Goal: Task Accomplishment & Management: Use online tool/utility

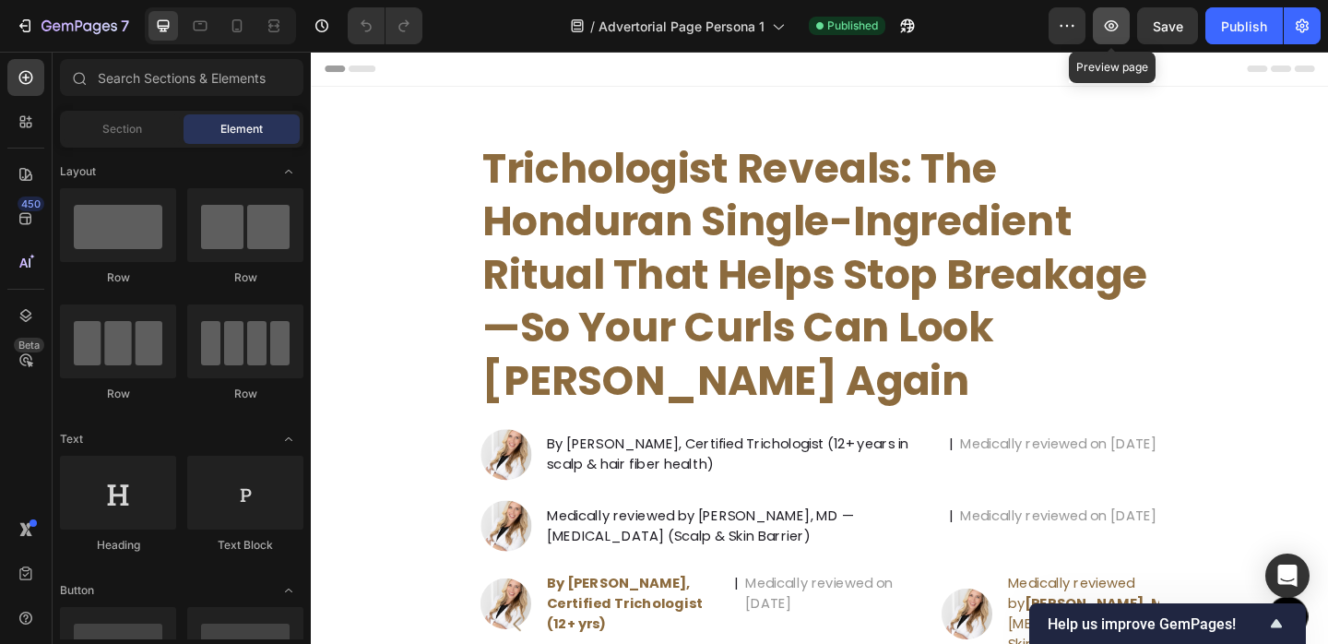
click at [1114, 32] on icon "button" at bounding box center [1111, 26] width 18 height 18
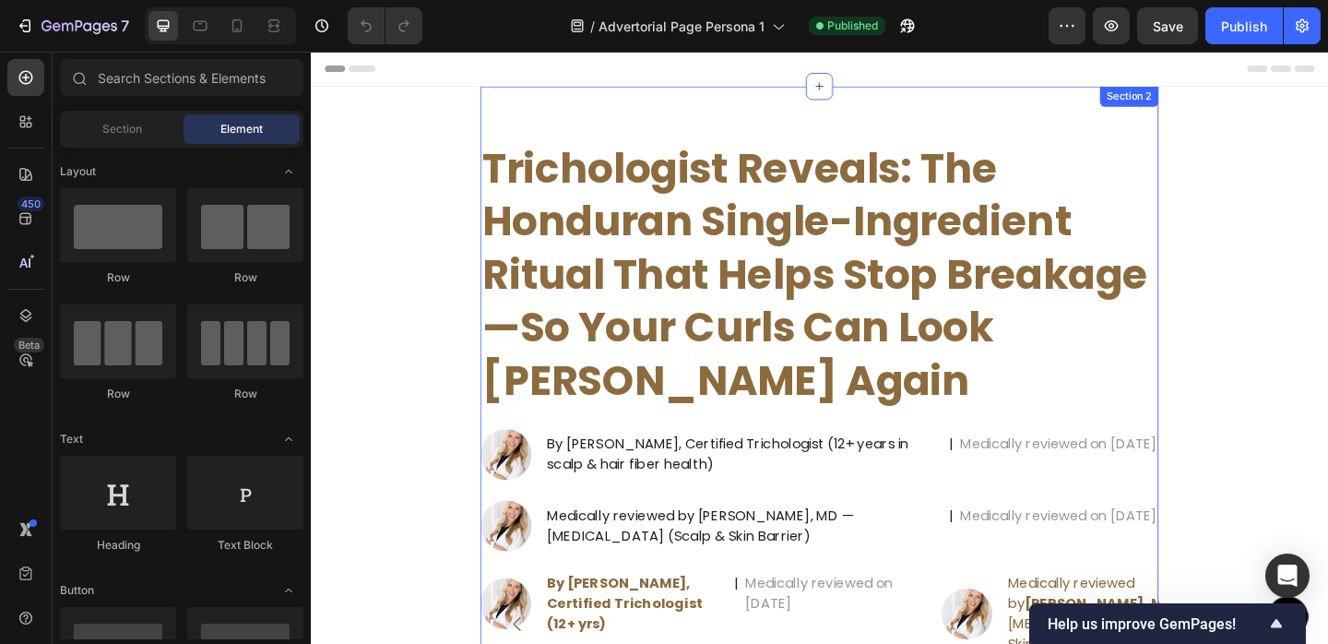
click at [1215, 116] on div "Trichologist Reveals: The Honduran Single-Ingredient Ritual That Helps Stop Bre…" at bounding box center [864, 470] width 738 height 762
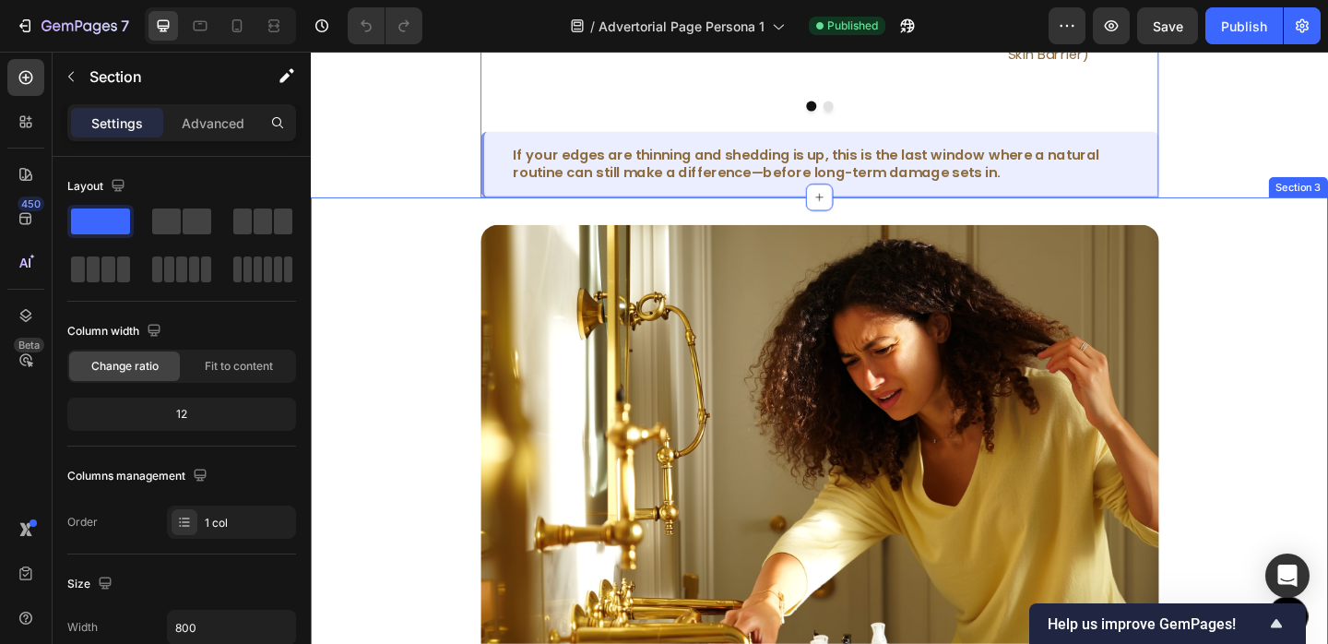
scroll to position [618, 0]
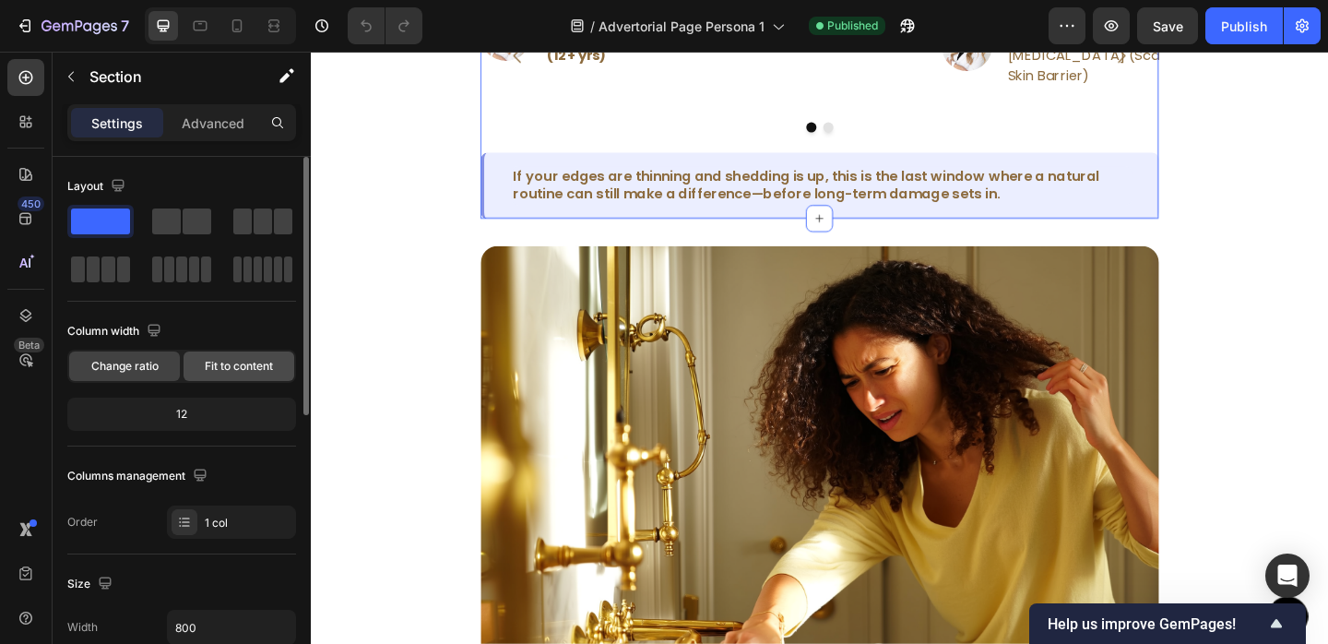
click at [244, 361] on span "Fit to content" at bounding box center [239, 366] width 68 height 17
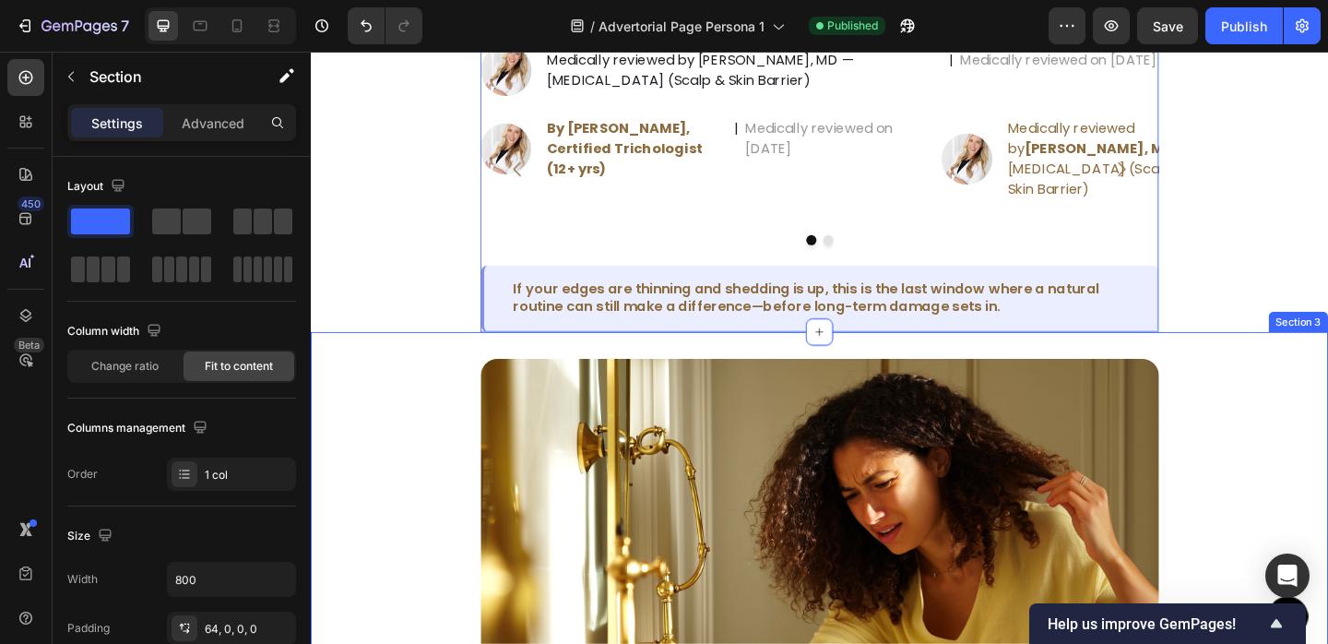
scroll to position [476, 0]
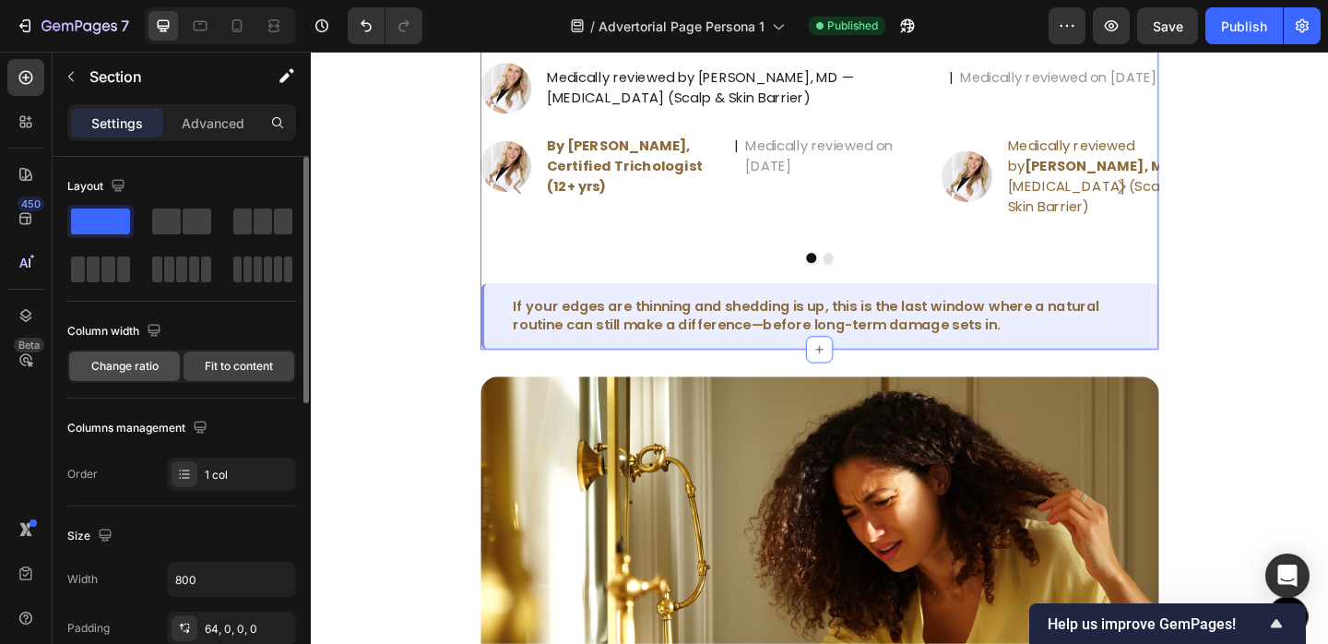
click at [118, 378] on div "Change ratio" at bounding box center [124, 366] width 111 height 30
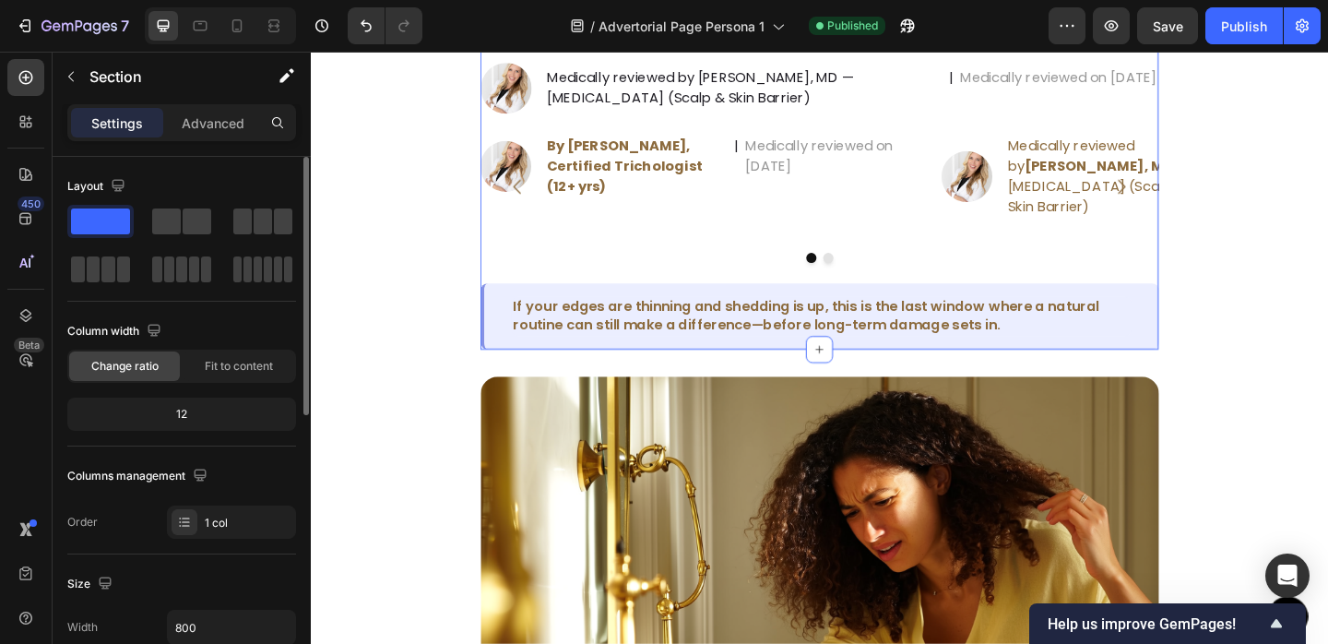
click at [224, 411] on div "12" at bounding box center [181, 414] width 221 height 26
click at [187, 416] on div "12" at bounding box center [181, 414] width 221 height 26
click at [182, 415] on div "12" at bounding box center [181, 414] width 221 height 26
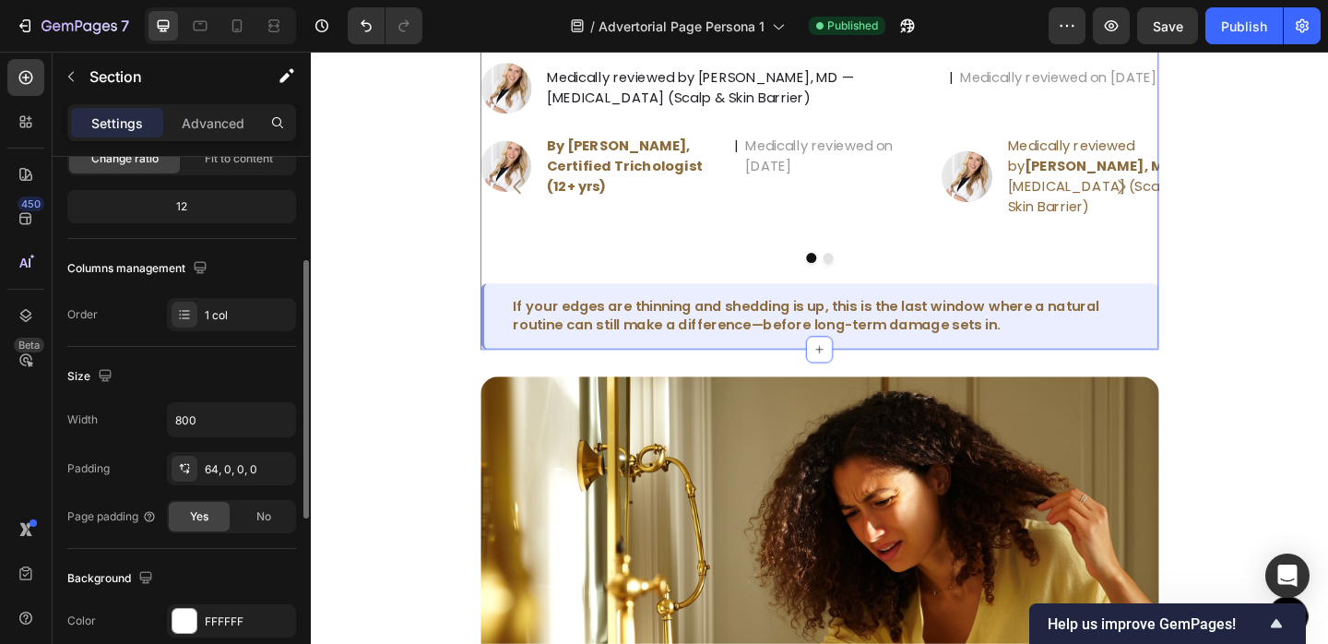
scroll to position [210, 0]
click at [224, 458] on div "64, 0, 0, 0" at bounding box center [231, 466] width 53 height 17
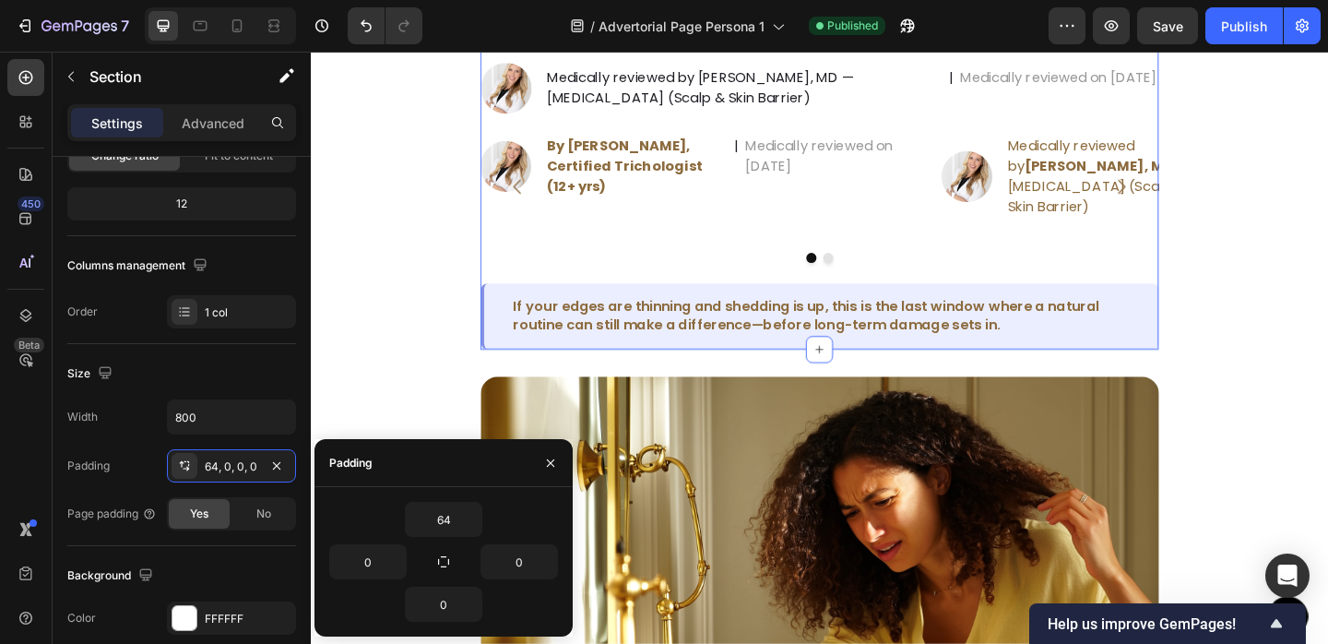
scroll to position [0, 0]
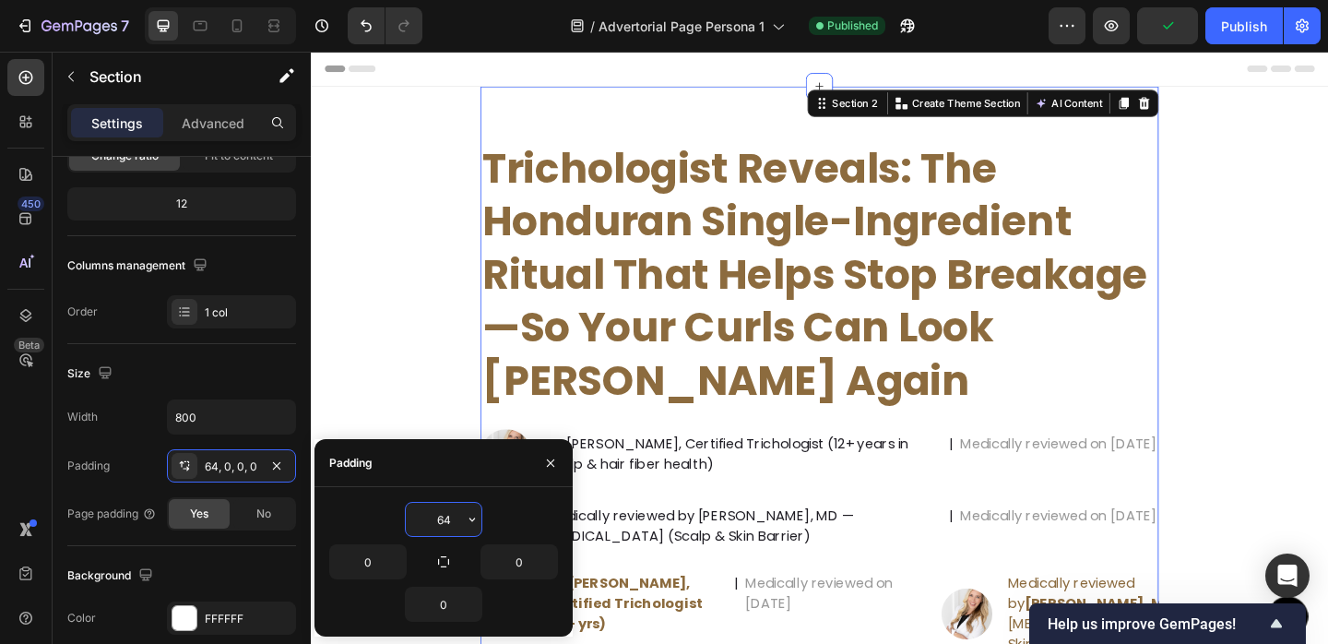
click at [456, 506] on input "64" at bounding box center [444, 519] width 76 height 33
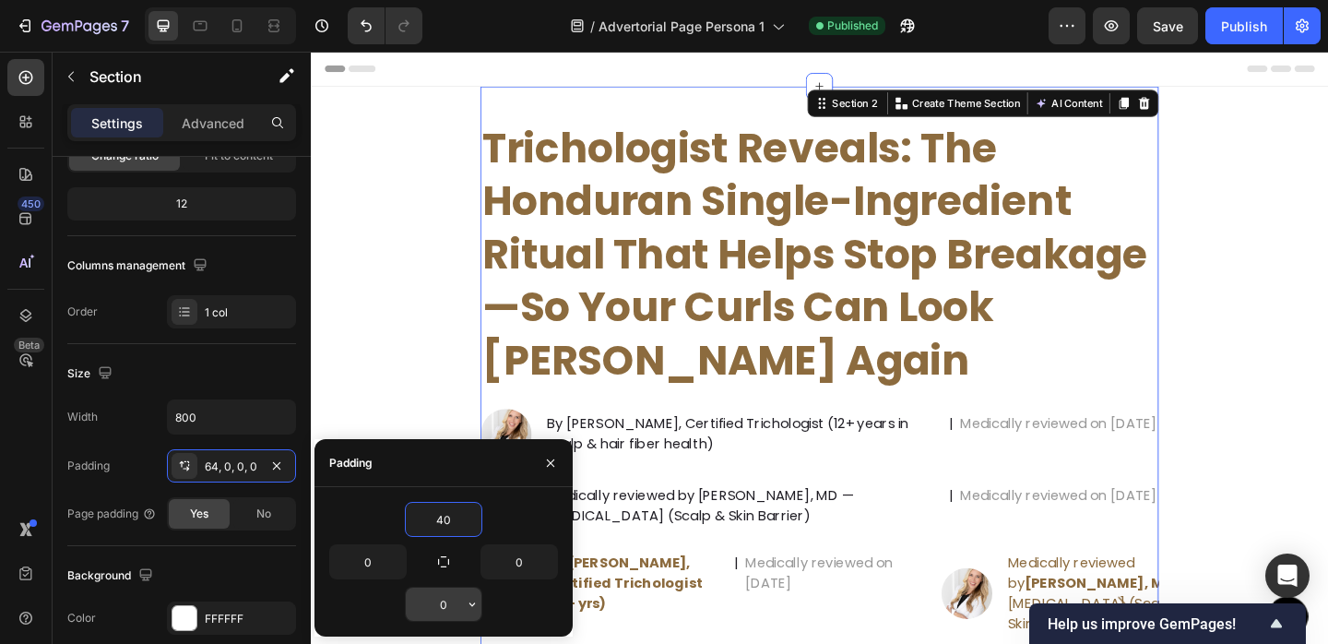
type input "40"
click at [458, 596] on input "0" at bounding box center [444, 604] width 76 height 33
type input "40"
click at [363, 550] on input "0" at bounding box center [368, 561] width 76 height 33
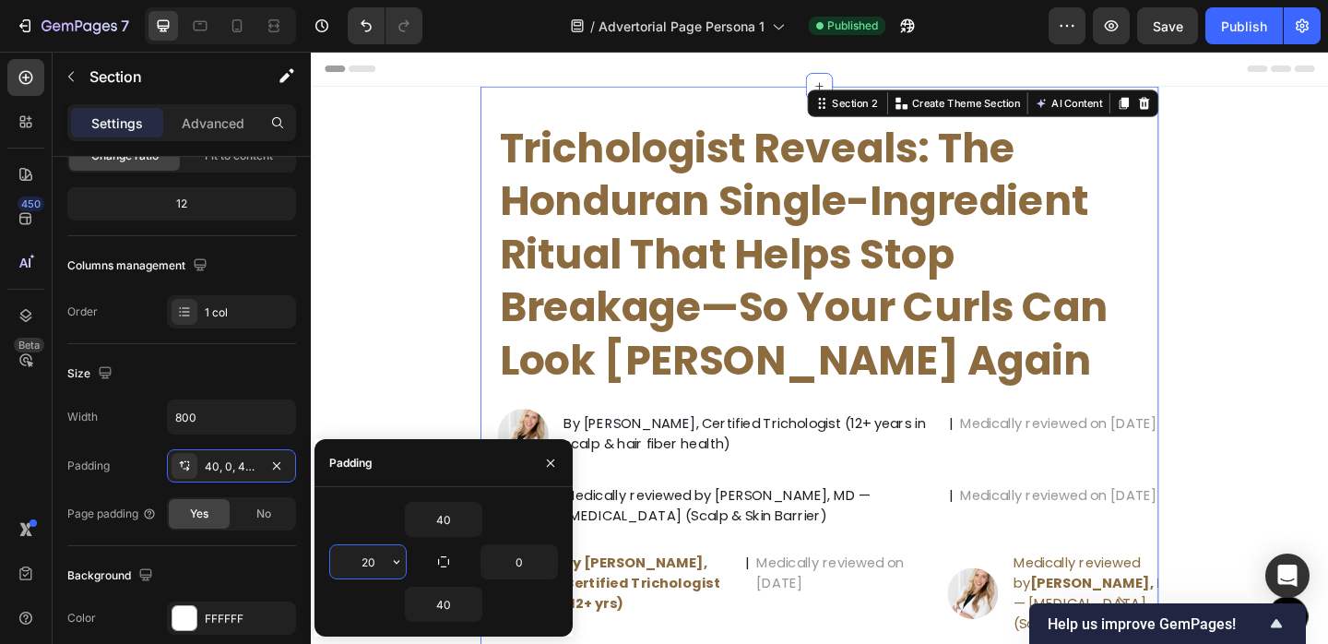
type input "2"
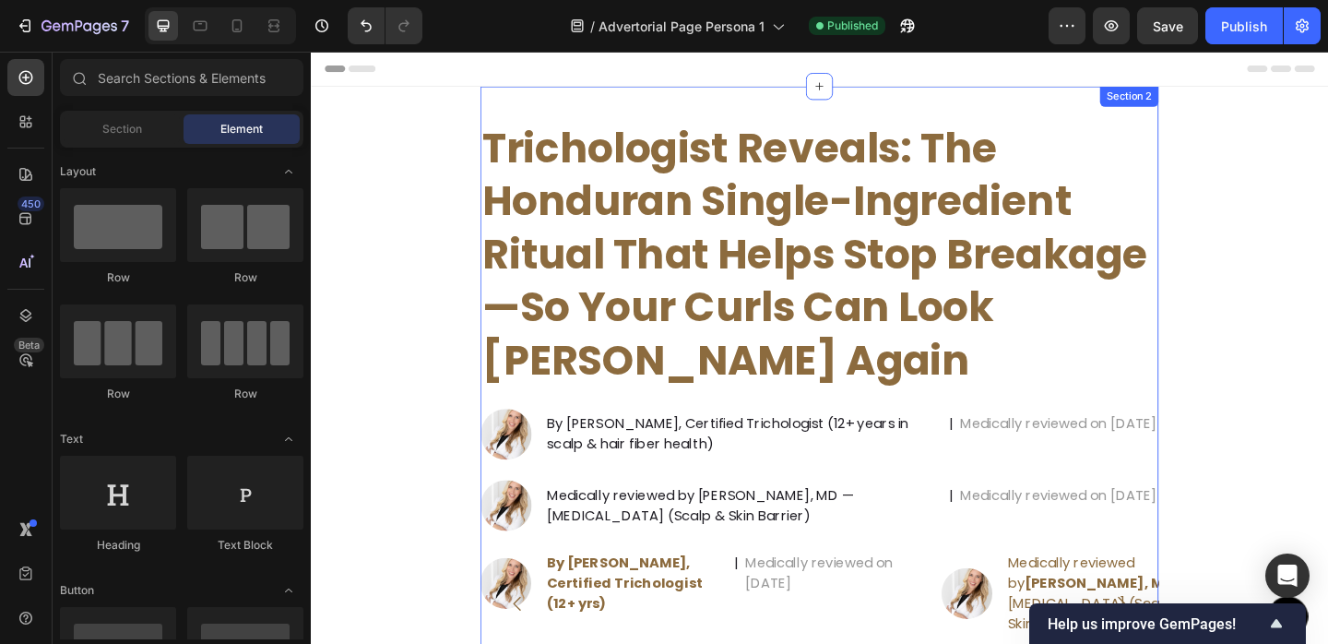
click at [1162, 108] on div "Trichologist Reveals: The Honduran Single-Ingredient Ritual That Helps Stop Bre…" at bounding box center [864, 477] width 738 height 777
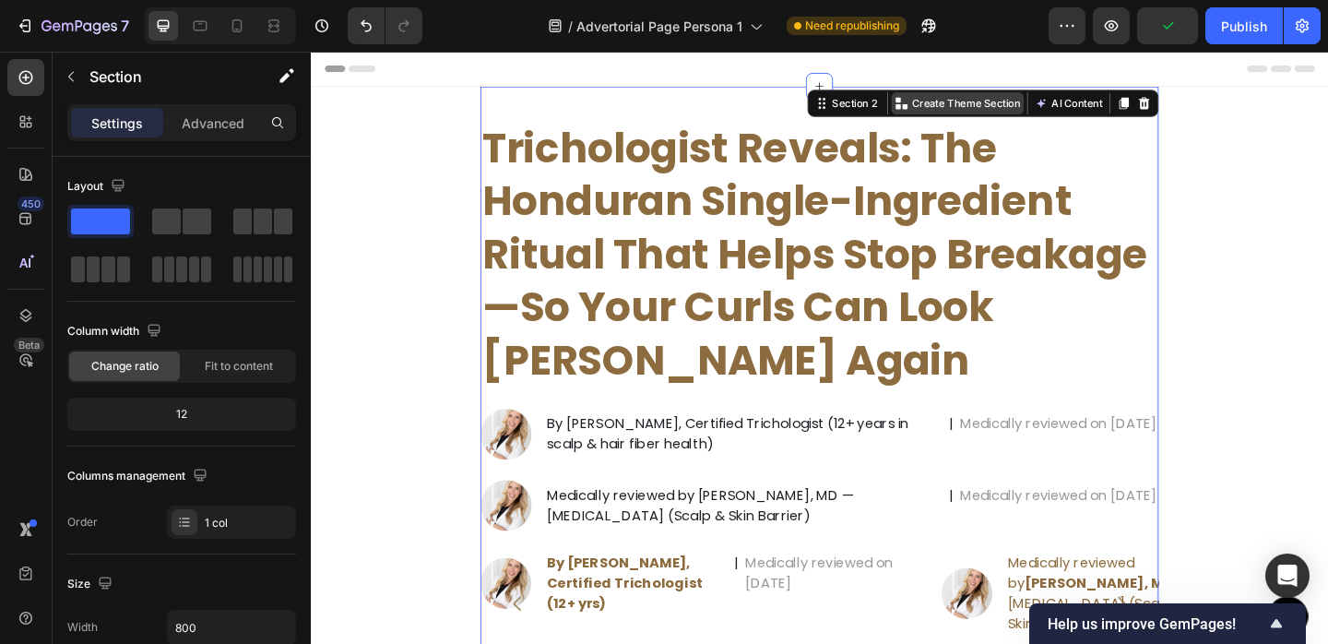
click at [1062, 105] on p "Create Theme Section" at bounding box center [1024, 108] width 118 height 17
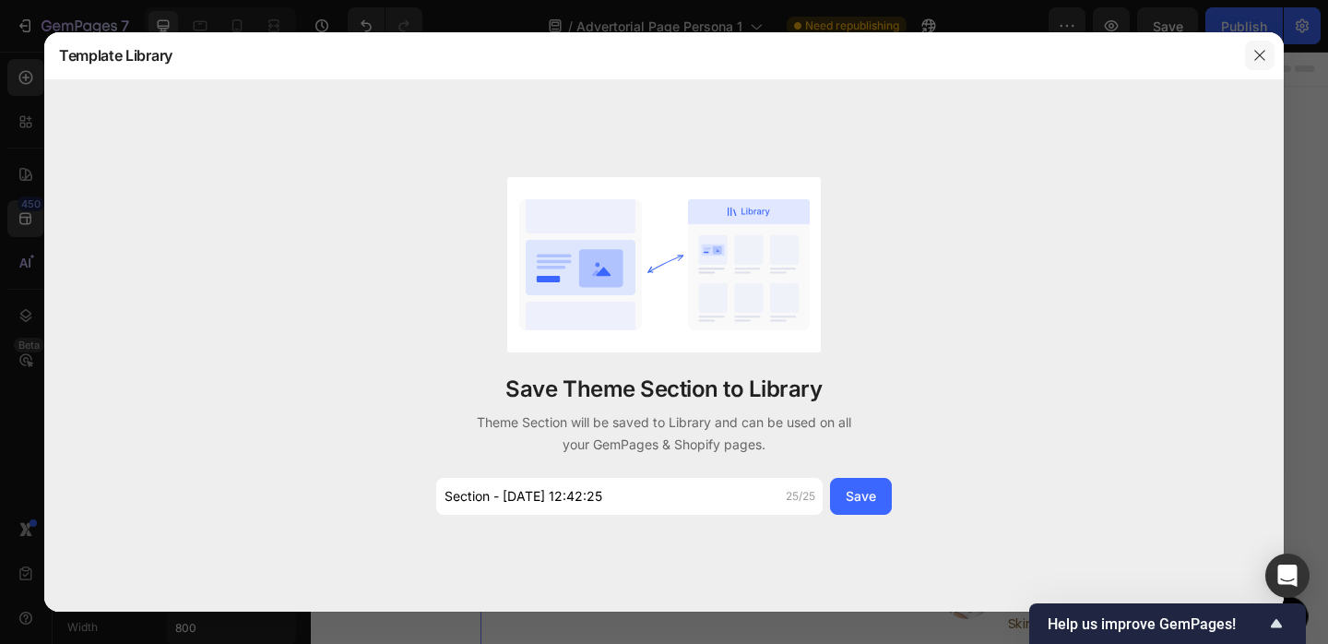
click at [1249, 56] on button "button" at bounding box center [1260, 56] width 30 height 30
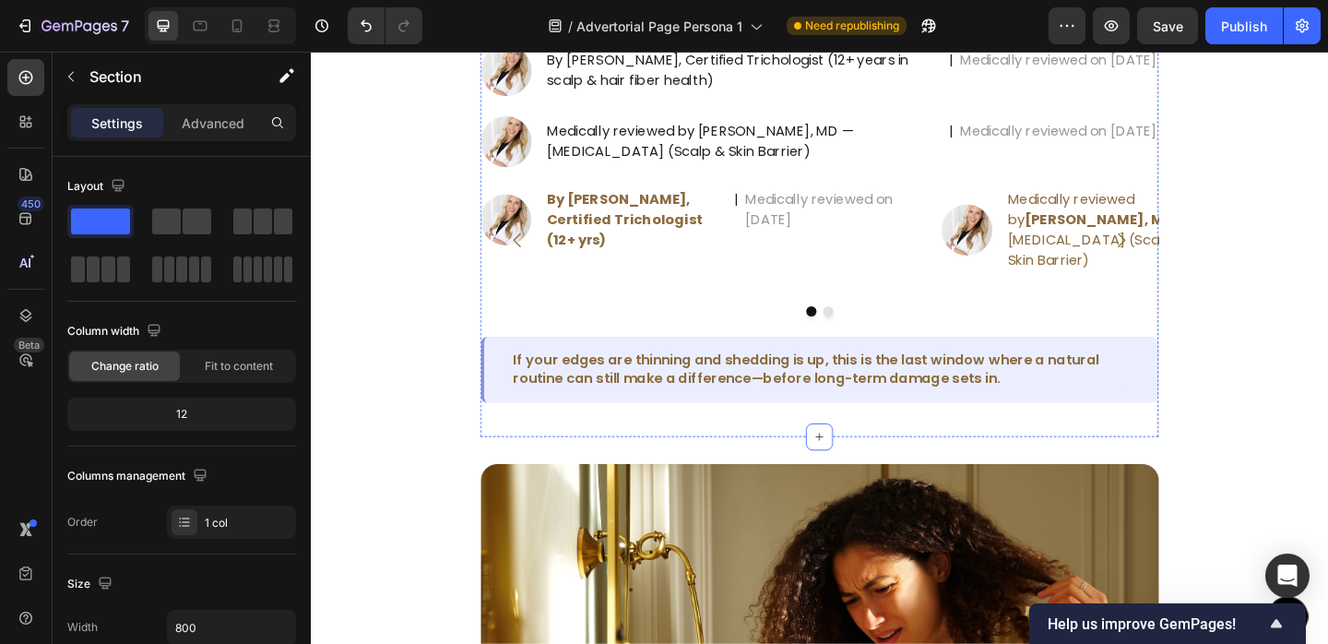
scroll to position [398, 0]
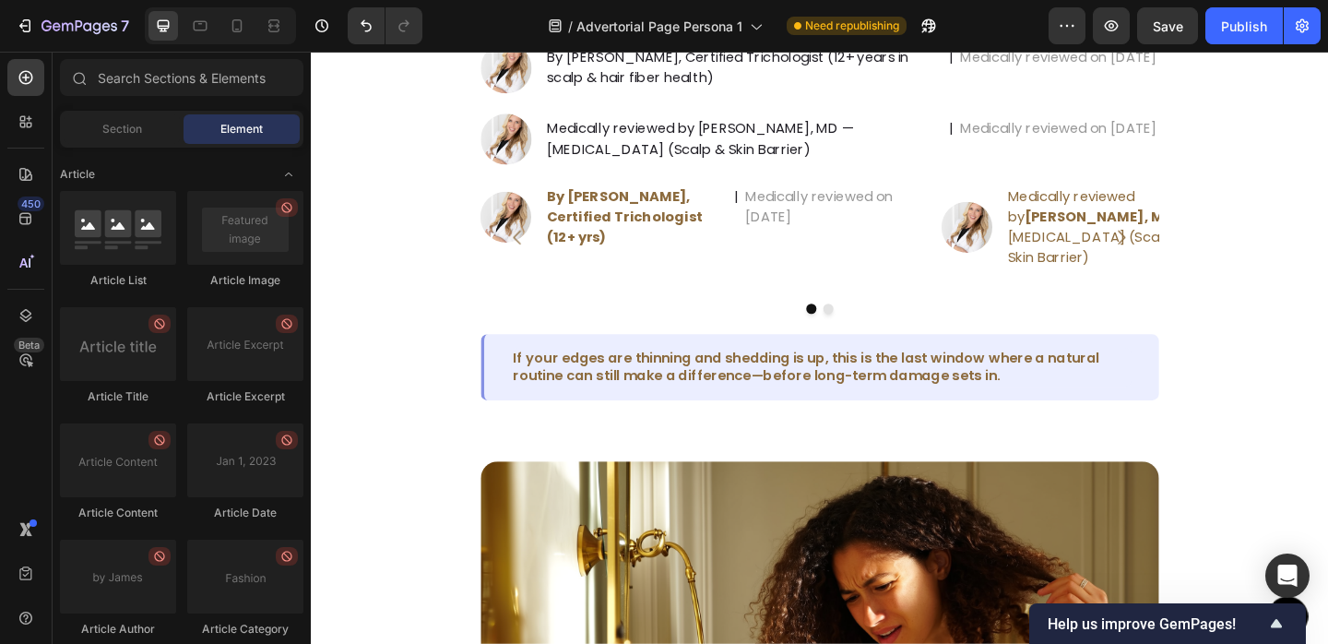
scroll to position [4975, 0]
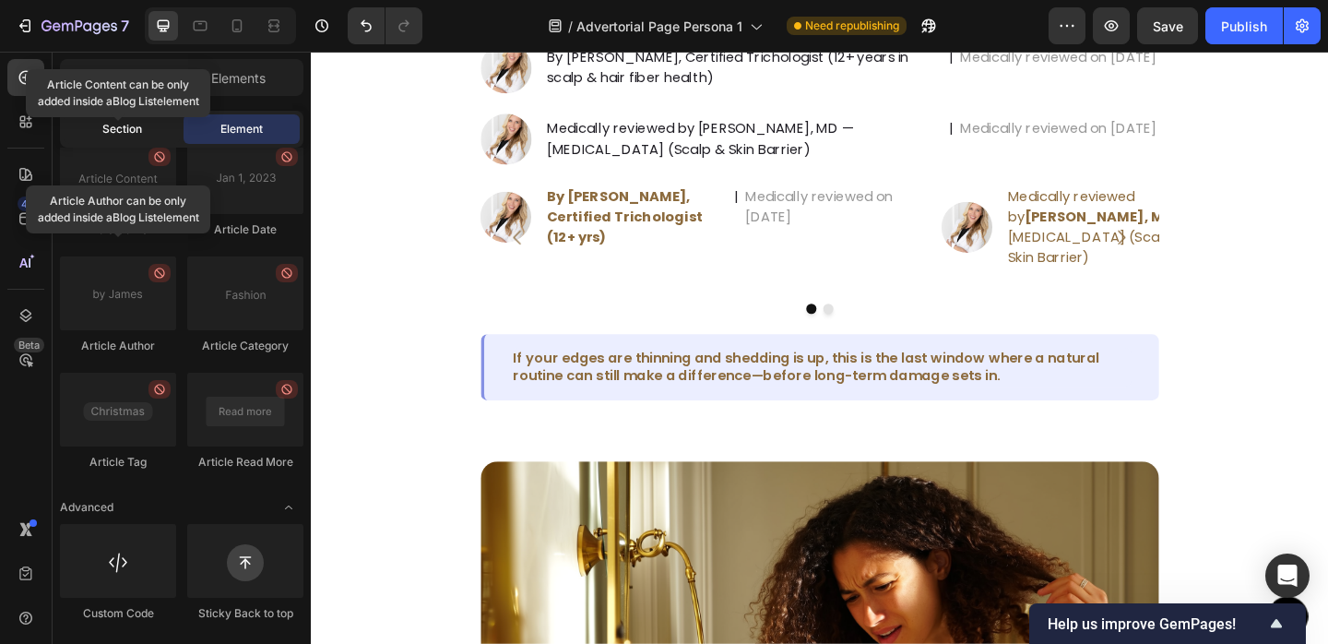
click at [143, 133] on div "Section" at bounding box center [122, 129] width 116 height 30
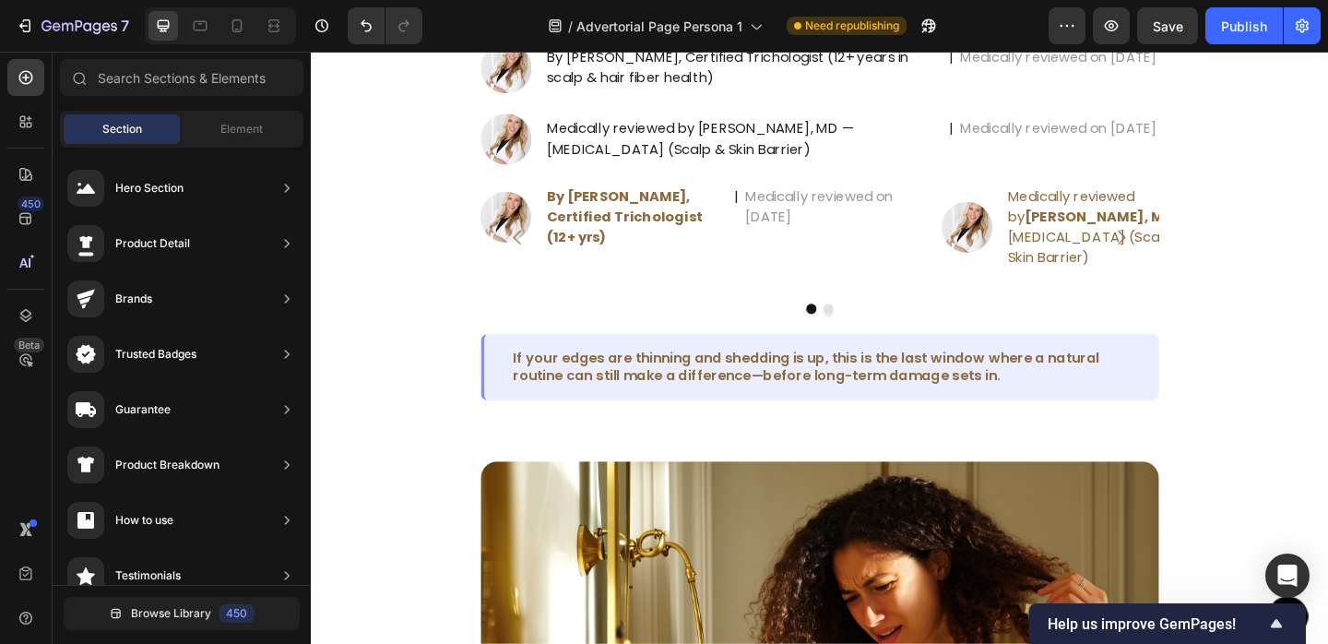
click at [1056, 29] on button "button" at bounding box center [1067, 25] width 37 height 37
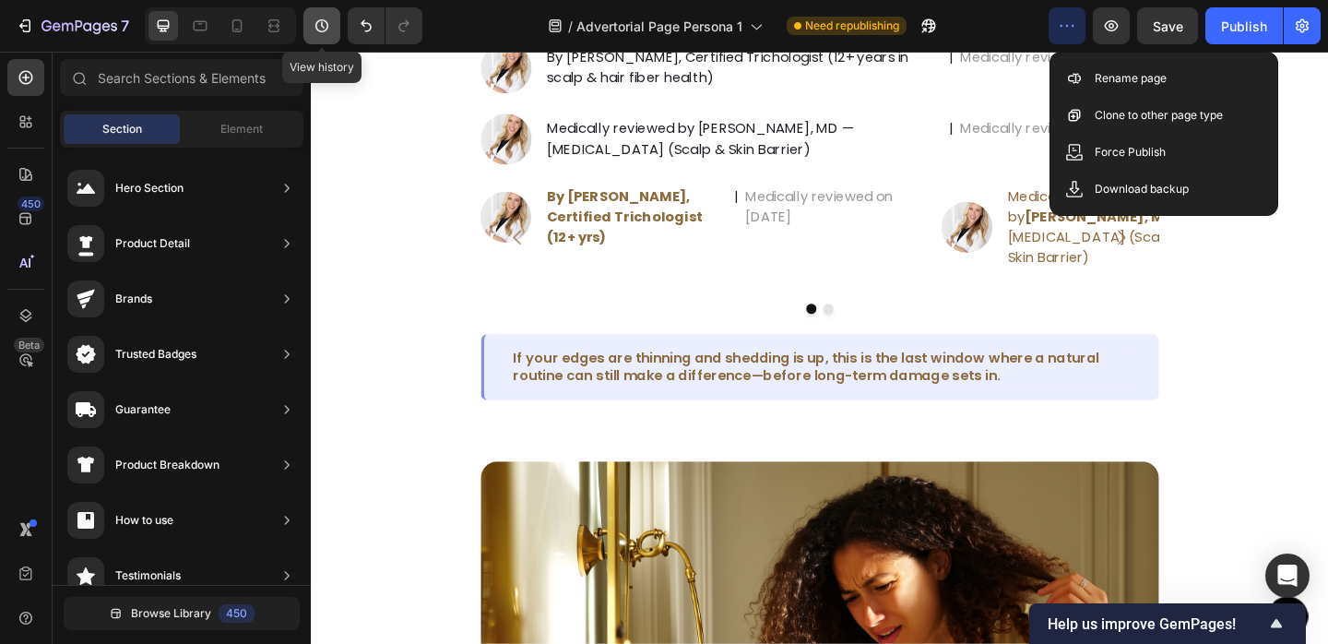
click at [318, 30] on icon "button" at bounding box center [321, 25] width 13 height 13
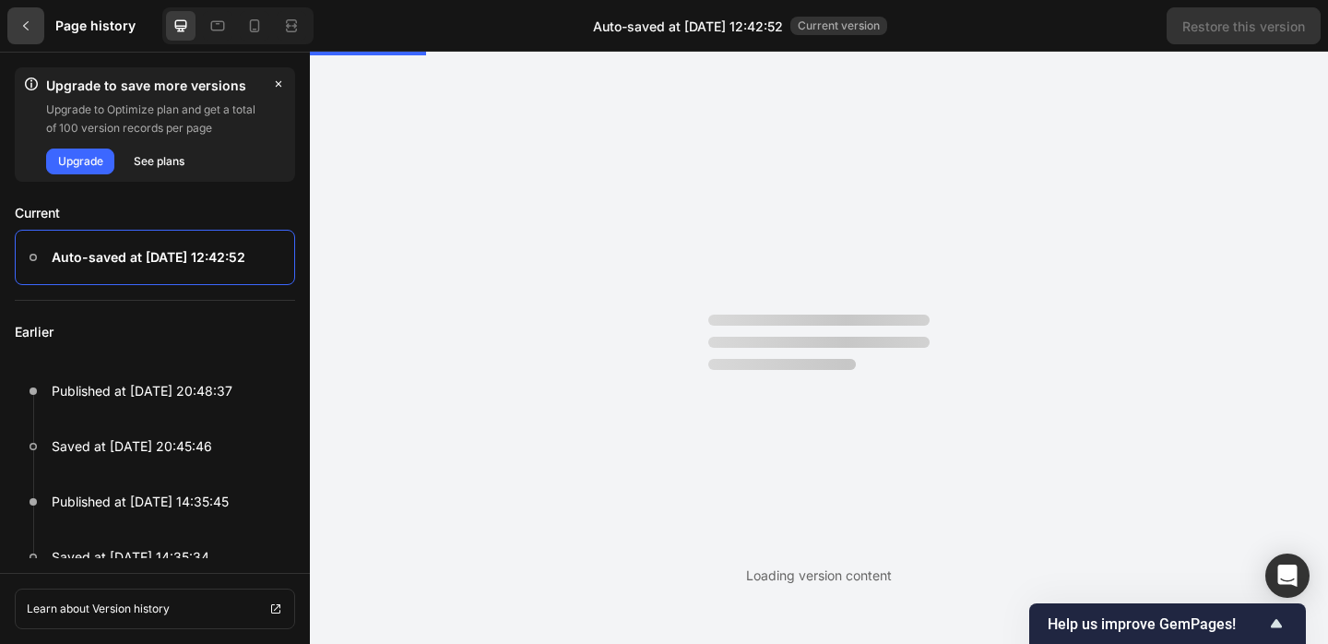
scroll to position [0, 0]
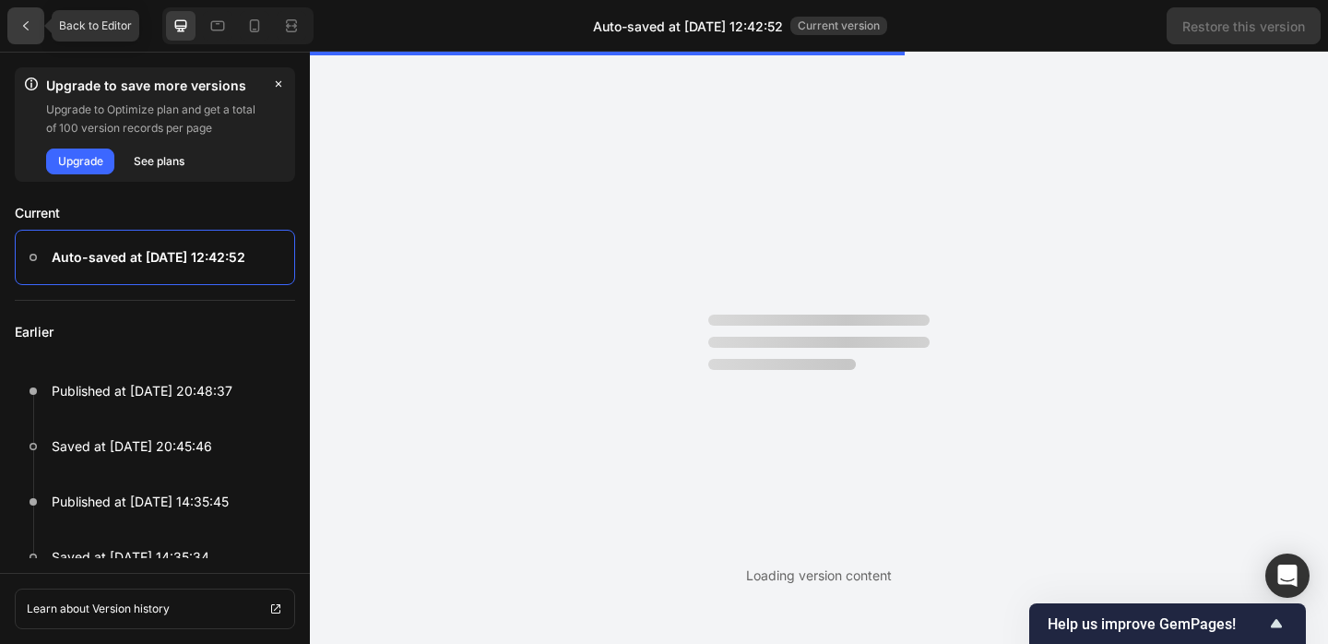
click at [18, 25] on icon at bounding box center [25, 25] width 15 height 15
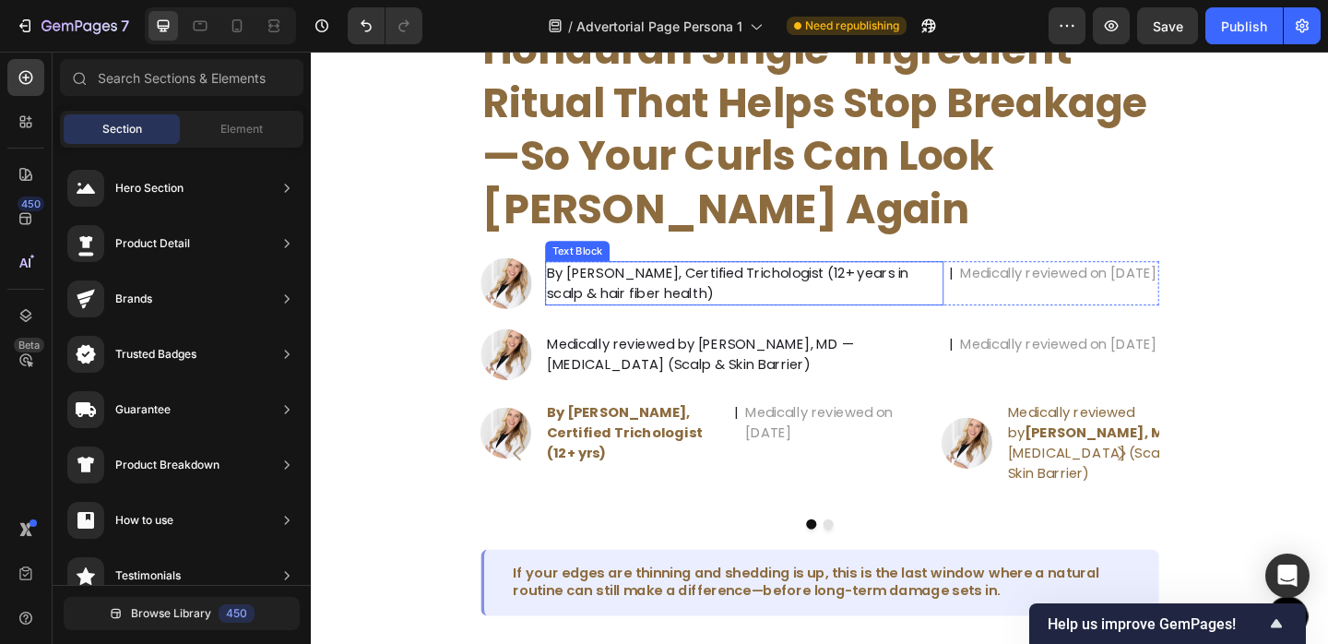
scroll to position [187, 0]
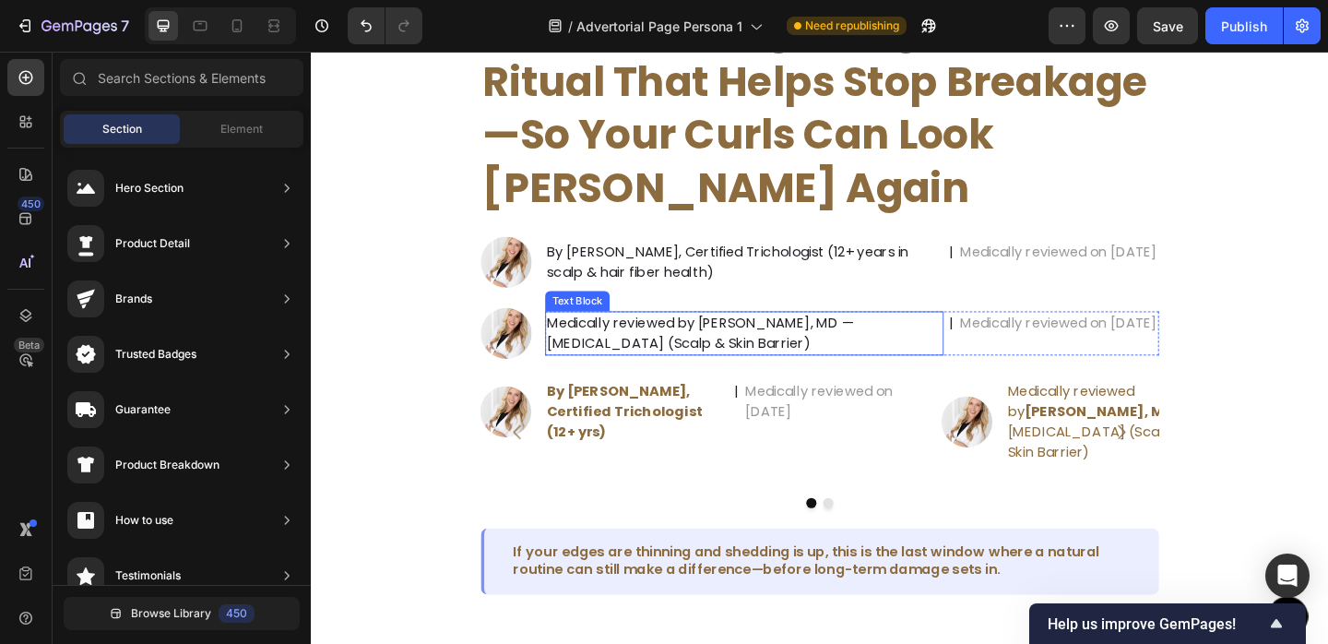
click at [917, 364] on p "Medically reviewed by Alicia Mitchell, MD — Dermatologist (Scalp & Skin Barrier)" at bounding box center [782, 358] width 430 height 44
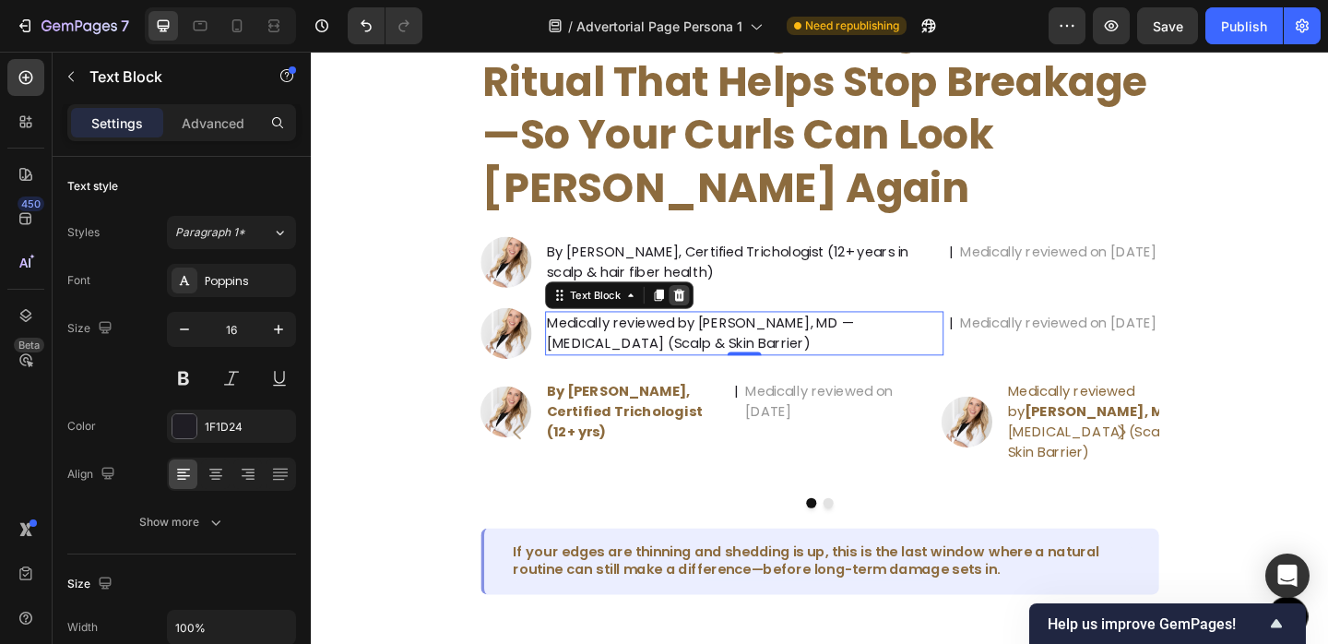
click at [713, 315] on icon at bounding box center [711, 316] width 15 height 15
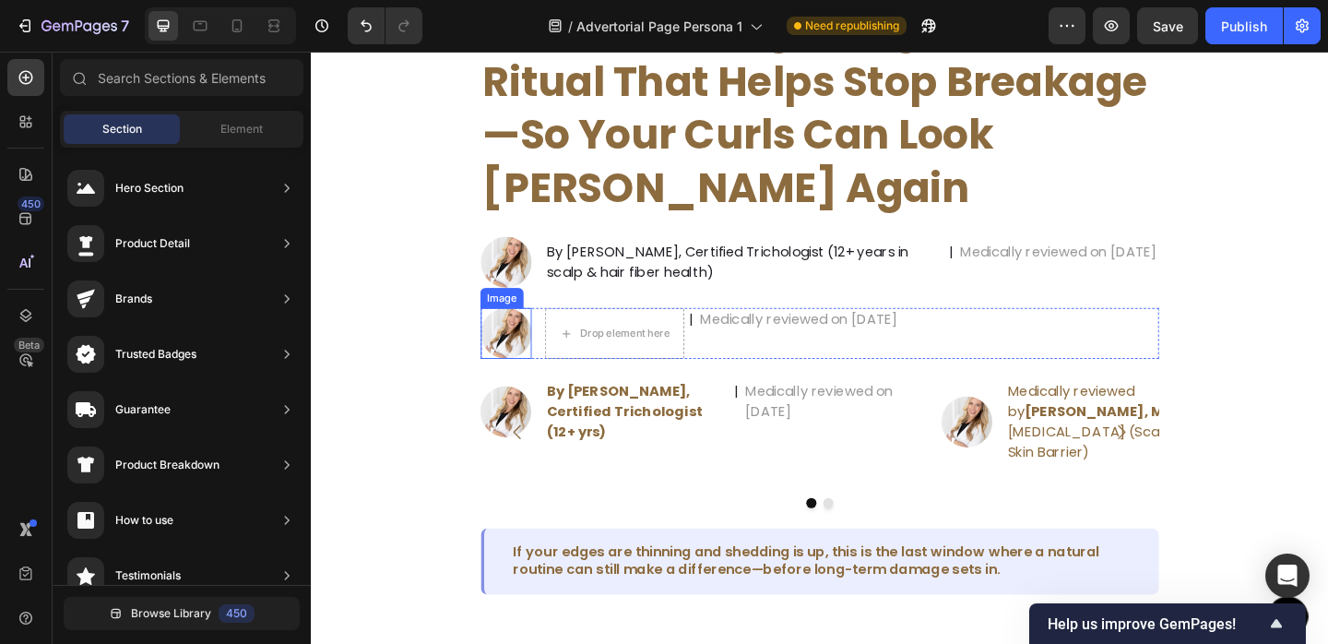
click at [528, 349] on img at bounding box center [522, 357] width 55 height 55
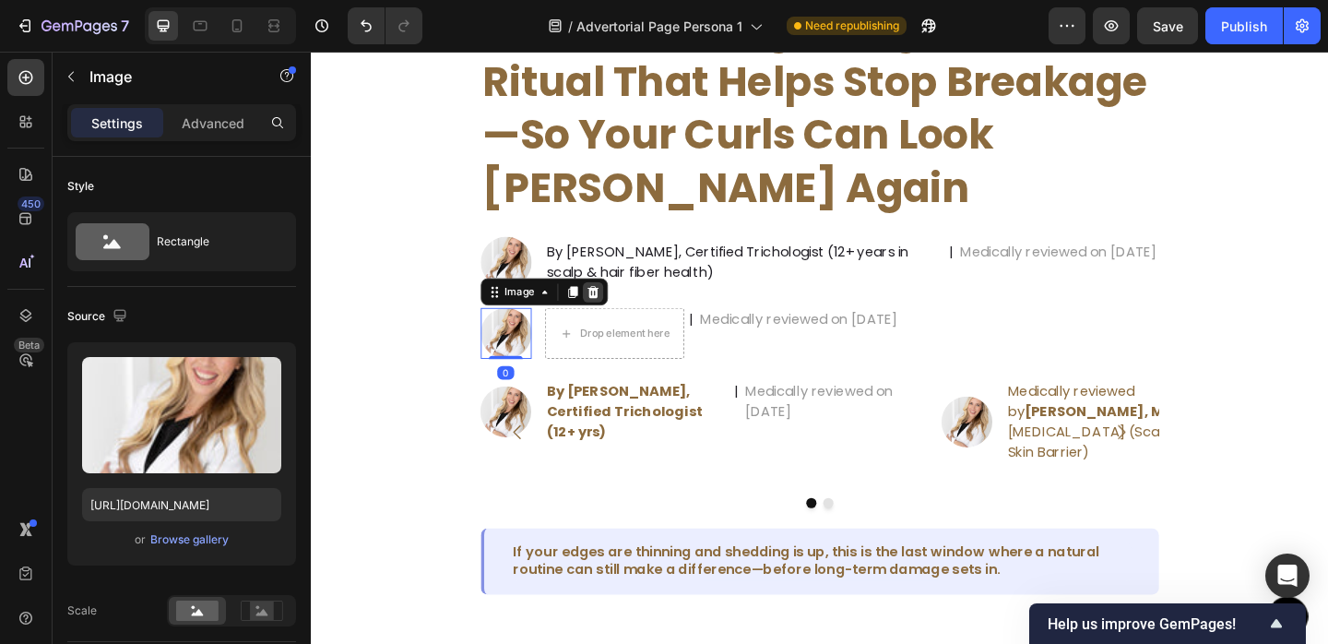
click at [614, 318] on icon at bounding box center [618, 312] width 15 height 15
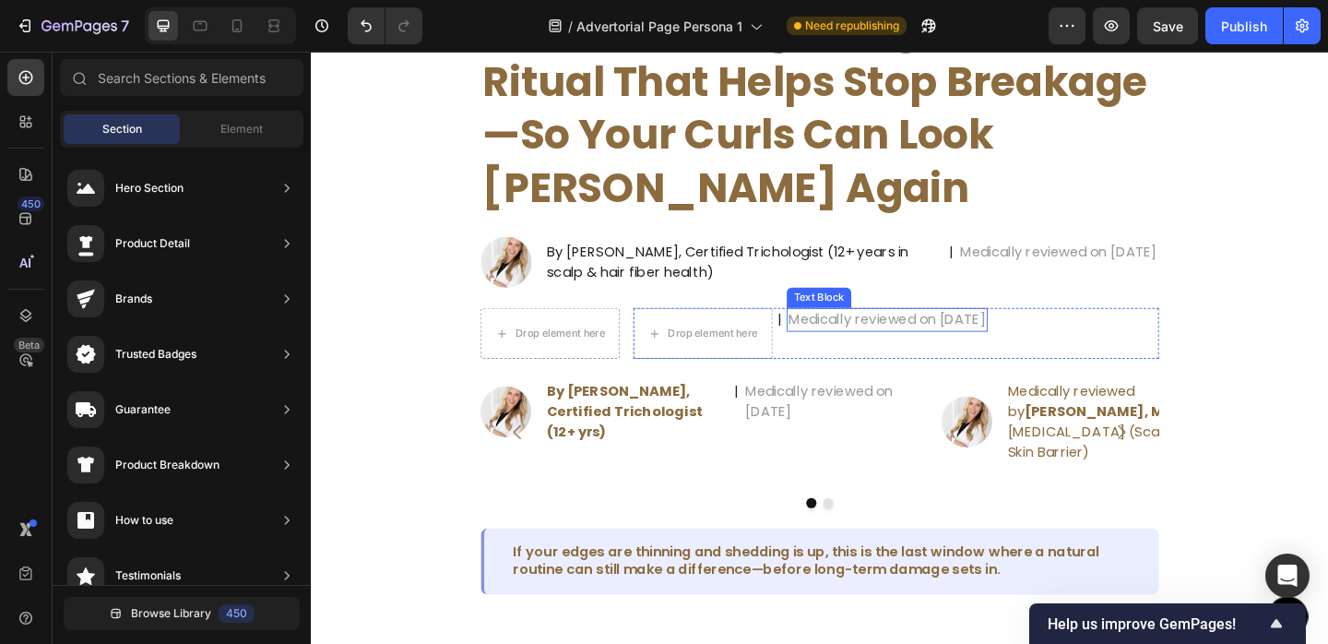
click at [899, 352] on p "Medically reviewed on Sep 16, 2025" at bounding box center [937, 343] width 215 height 22
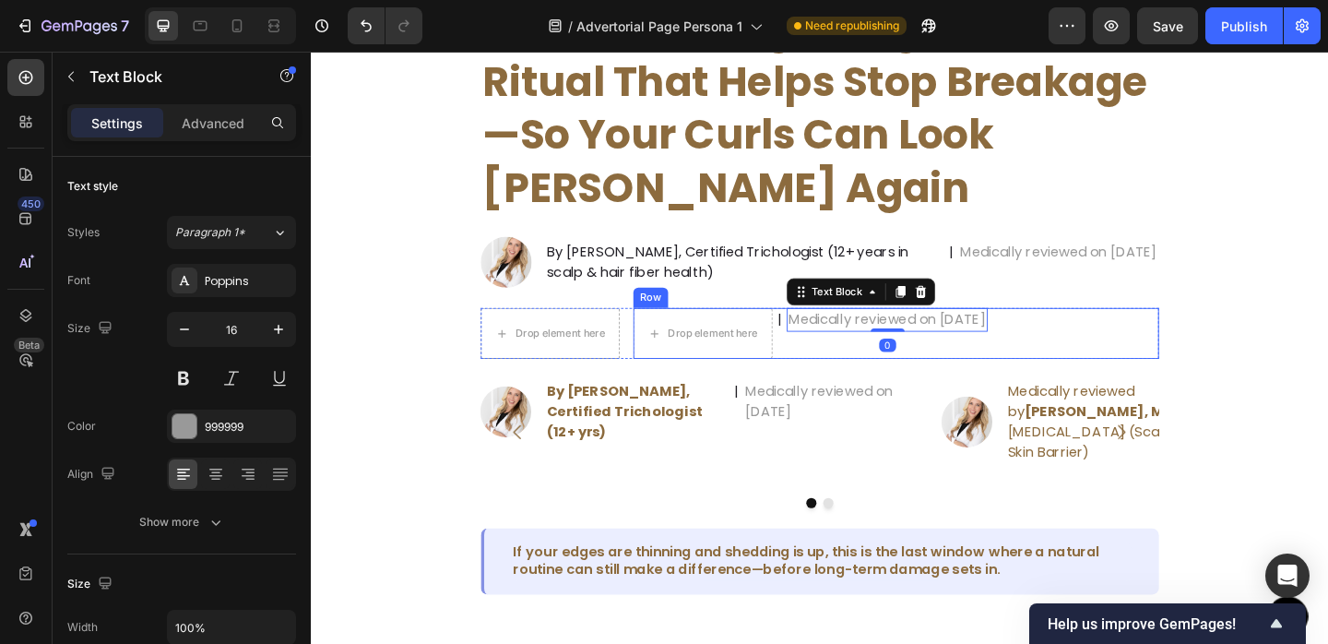
click at [1152, 340] on div "Drop element here | Text Block Medically reviewed on Sep 16, 2025 Text Block 0 …" at bounding box center [947, 357] width 572 height 55
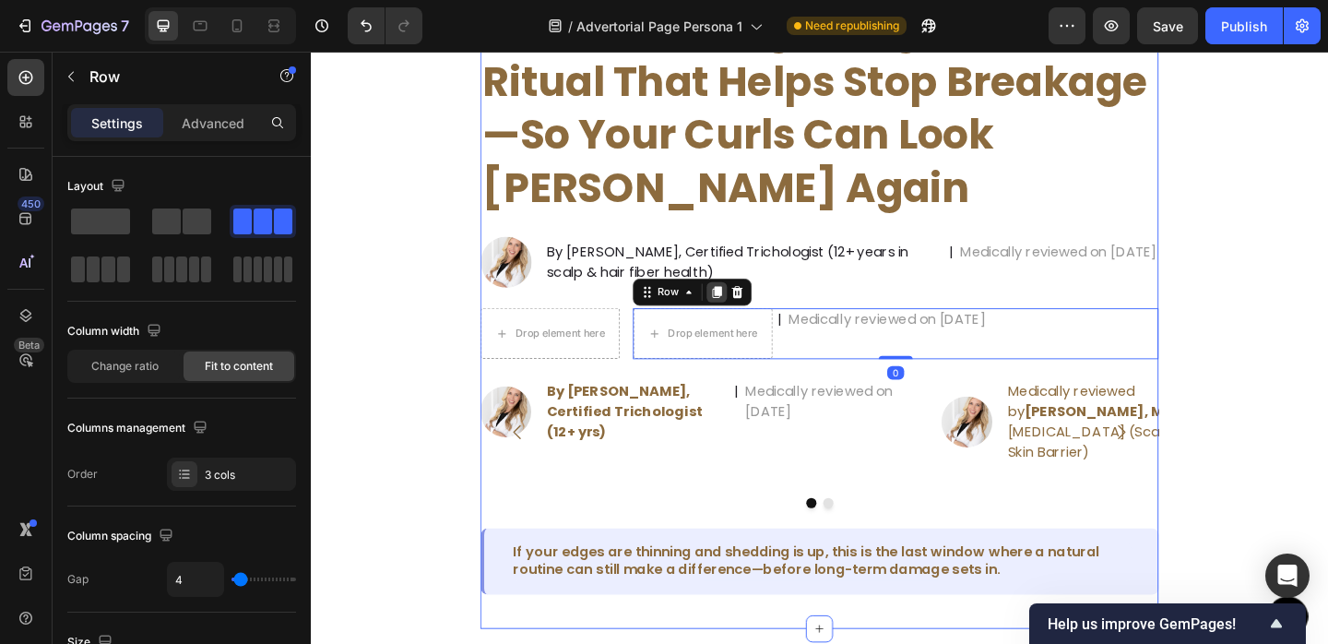
click at [762, 316] on div at bounding box center [753, 313] width 22 height 22
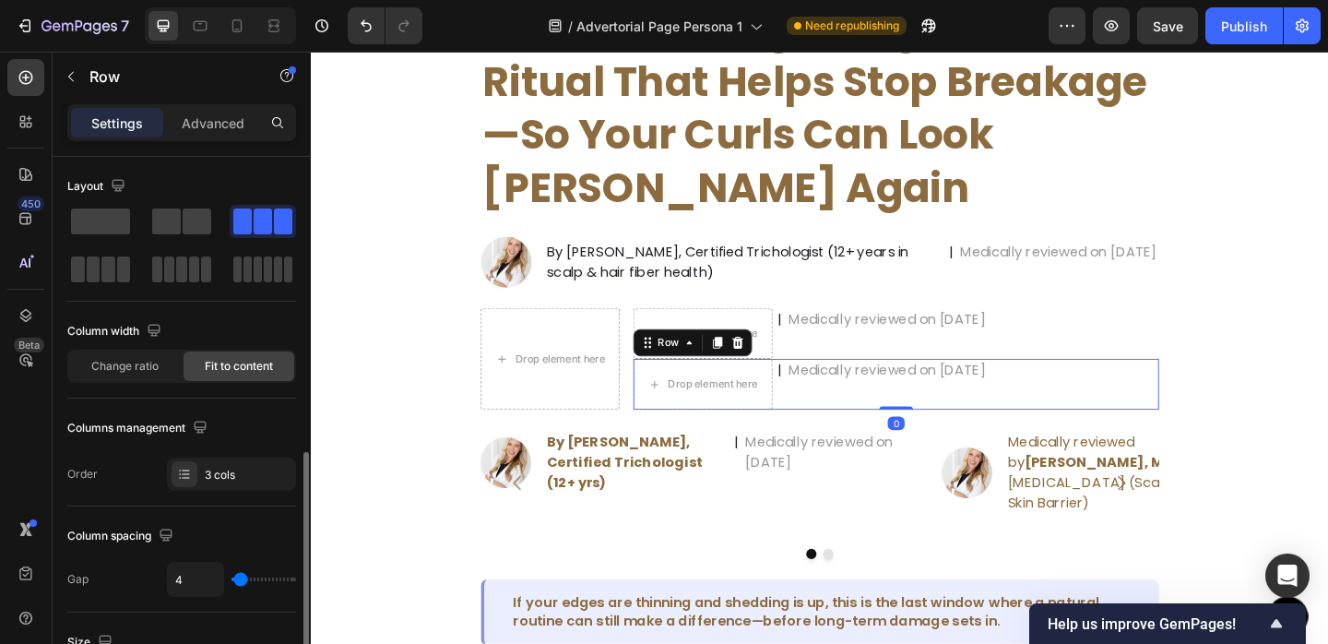
scroll to position [210, 0]
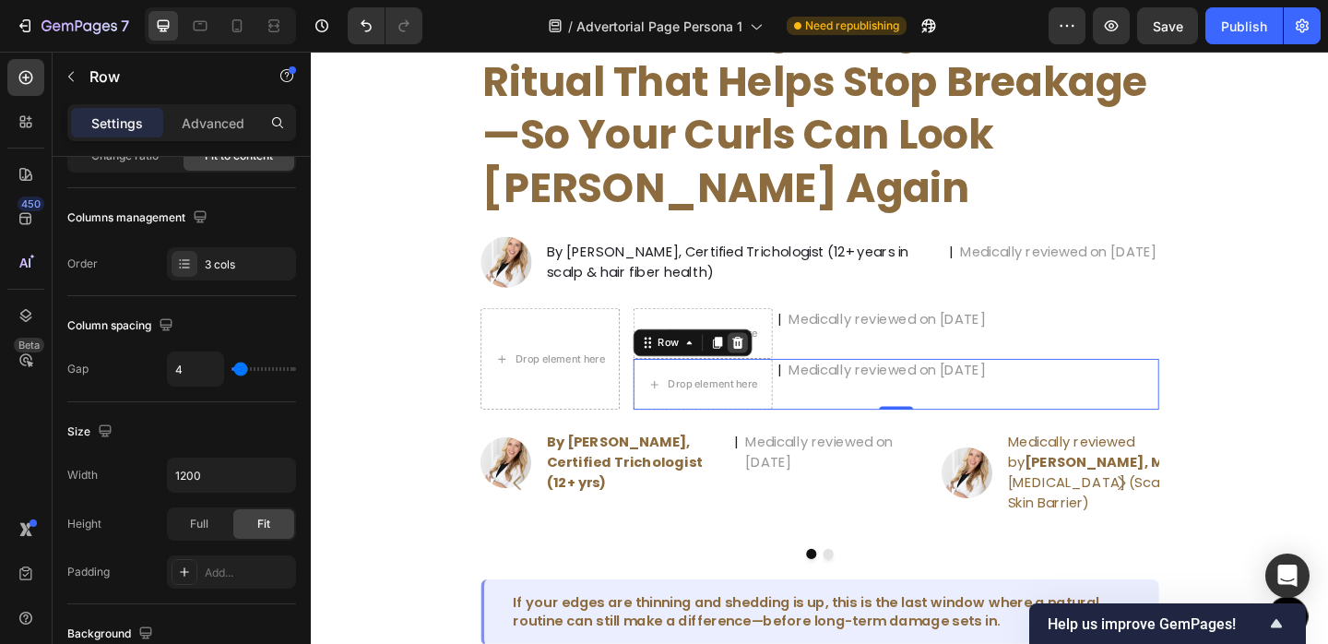
click at [780, 366] on icon at bounding box center [774, 368] width 15 height 15
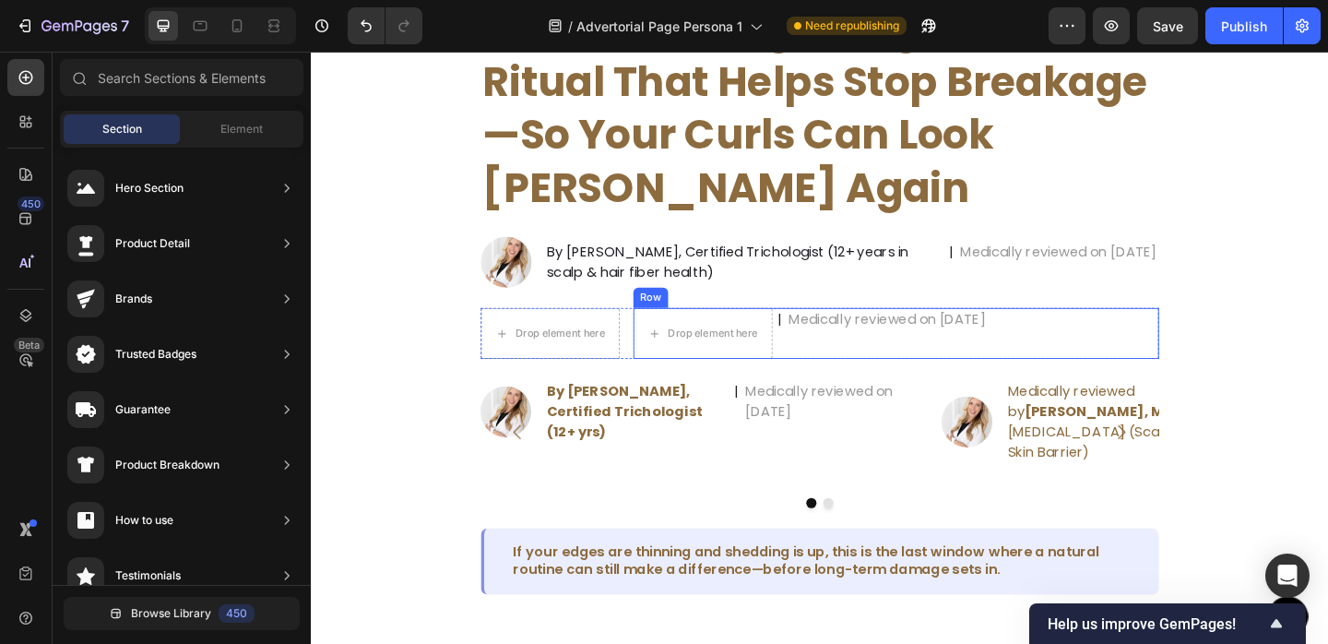
click at [1105, 340] on div "Drop element here | Text Block Medically reviewed on Sep 16, 2025 Text Block Row" at bounding box center [947, 357] width 572 height 55
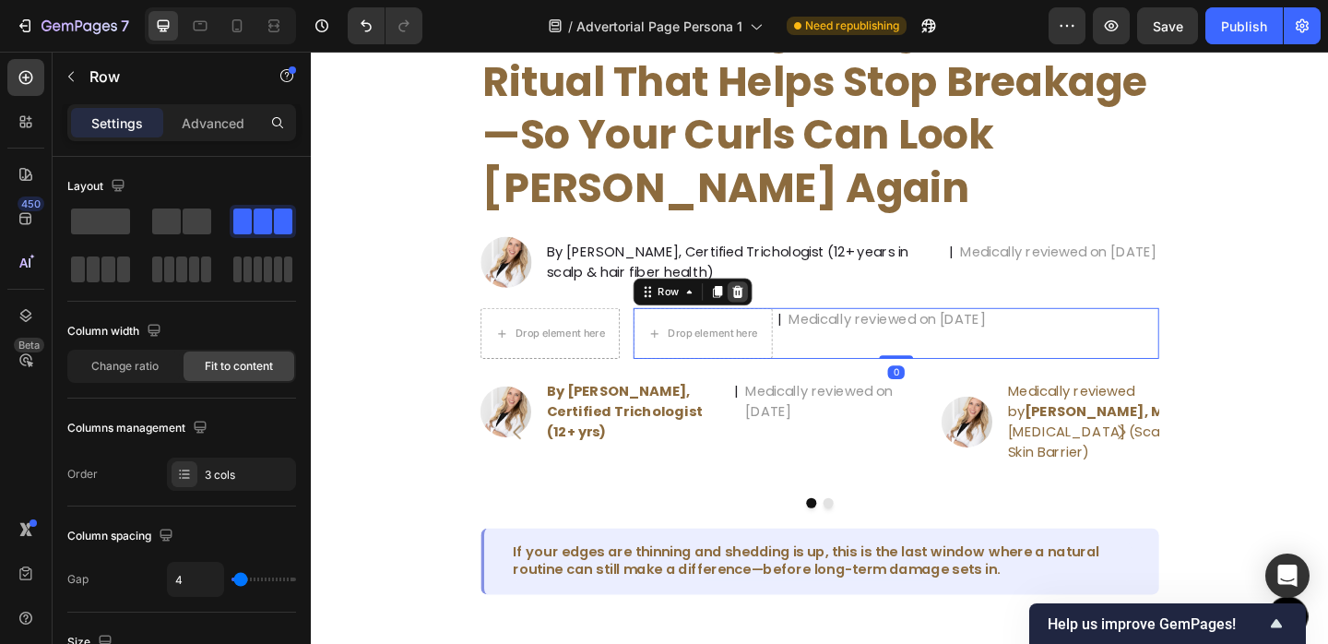
click at [776, 310] on icon at bounding box center [775, 312] width 12 height 13
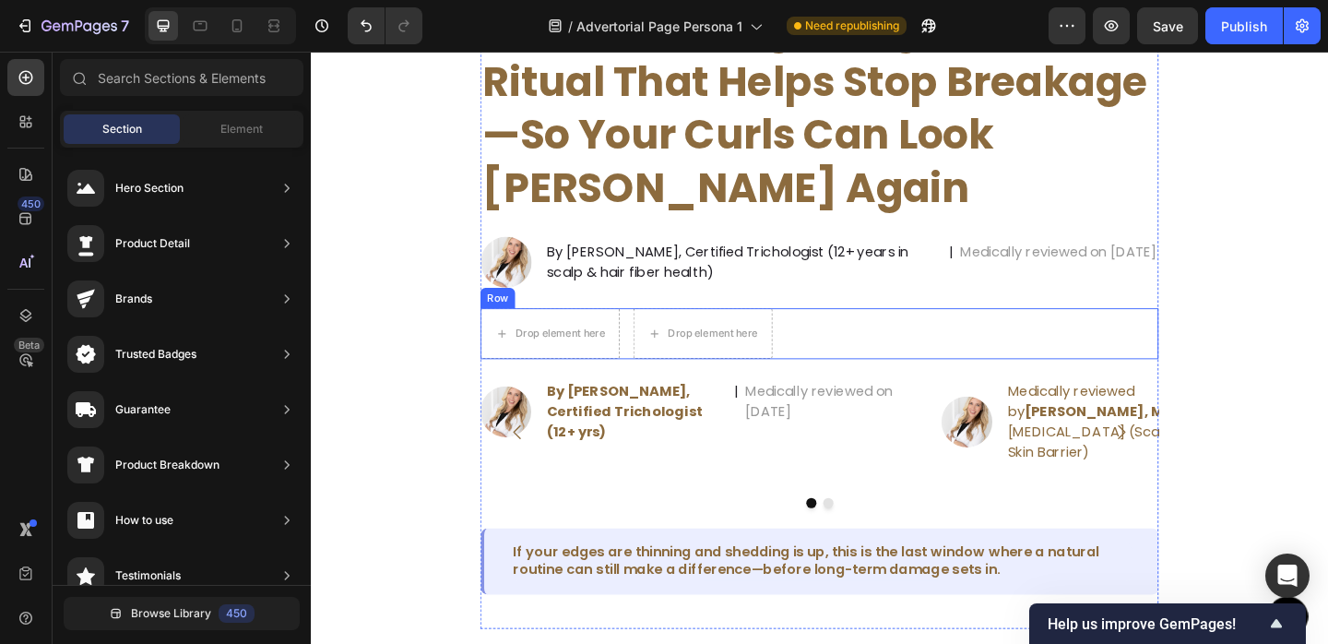
click at [881, 341] on div "Drop element here Drop element here Row" at bounding box center [864, 357] width 738 height 55
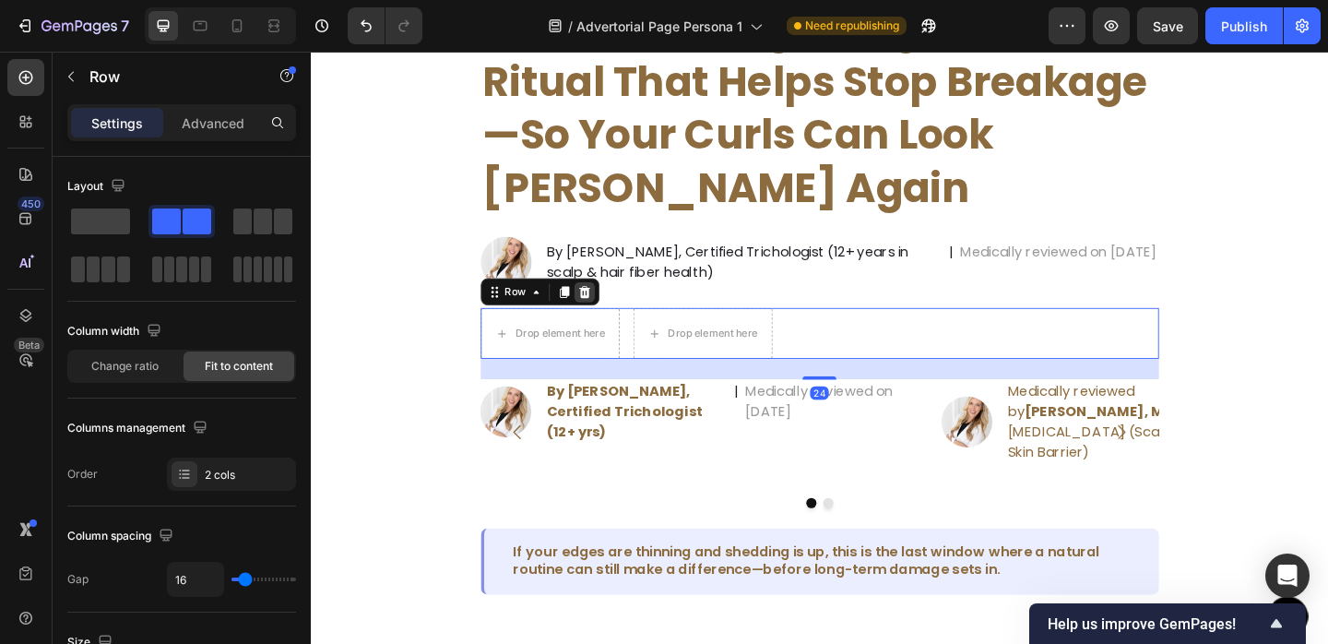
click at [607, 309] on icon at bounding box center [609, 312] width 12 height 13
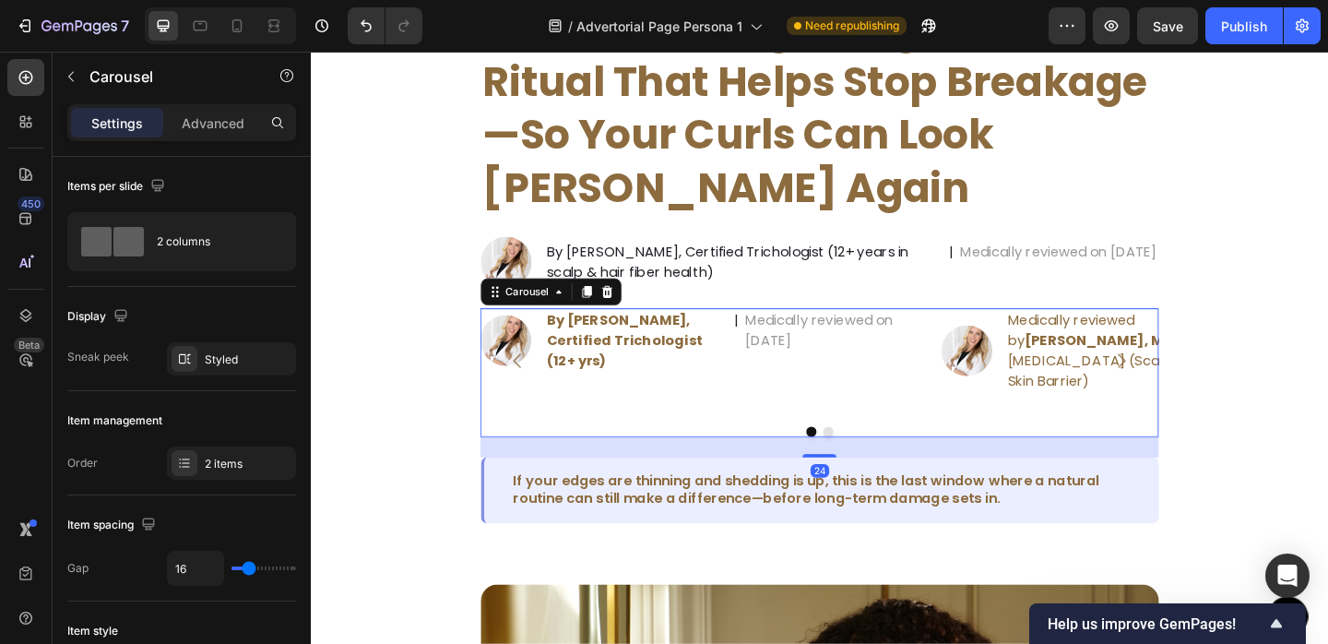
click at [943, 424] on div "Image By Maya Johnson, Certified Trichologist (12+ yrs) Text Block | Text Block…" at bounding box center [738, 387] width 487 height 114
click at [637, 315] on icon at bounding box center [632, 312] width 15 height 15
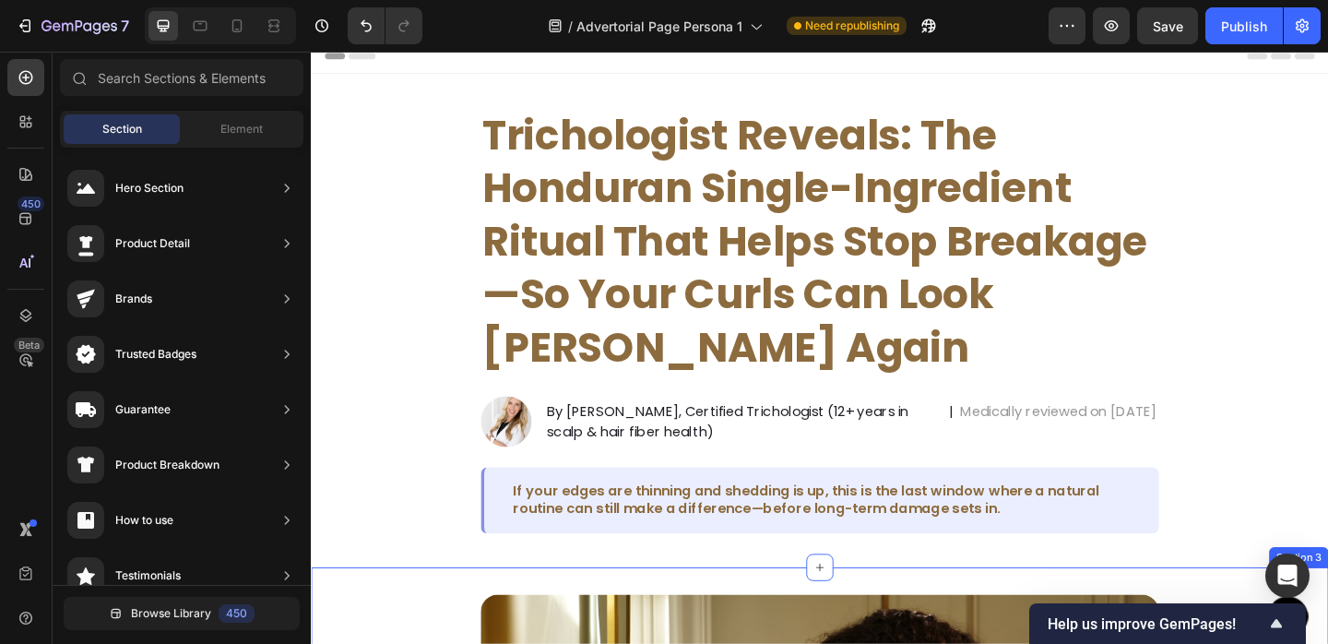
scroll to position [0, 0]
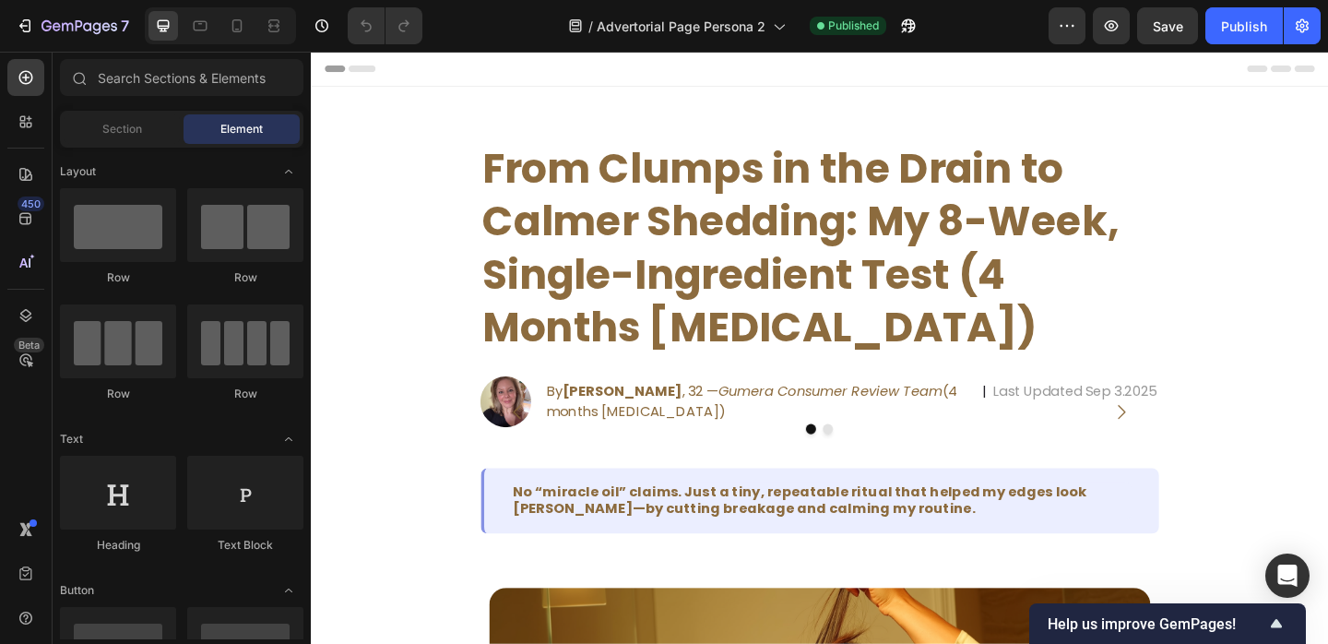
click at [966, 19] on div "/ Advertorial Page Persona 2 Published" at bounding box center [743, 25] width 612 height 37
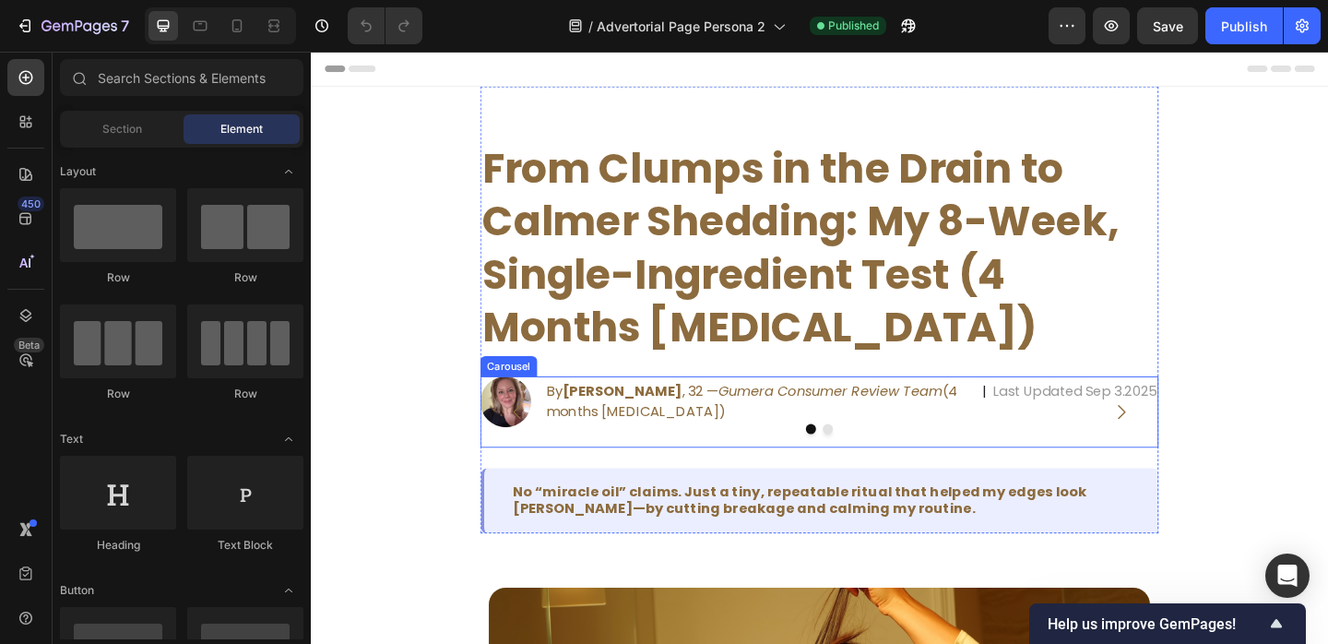
click at [1199, 442] on icon "Carousel Next Arrow" at bounding box center [1193, 444] width 22 height 22
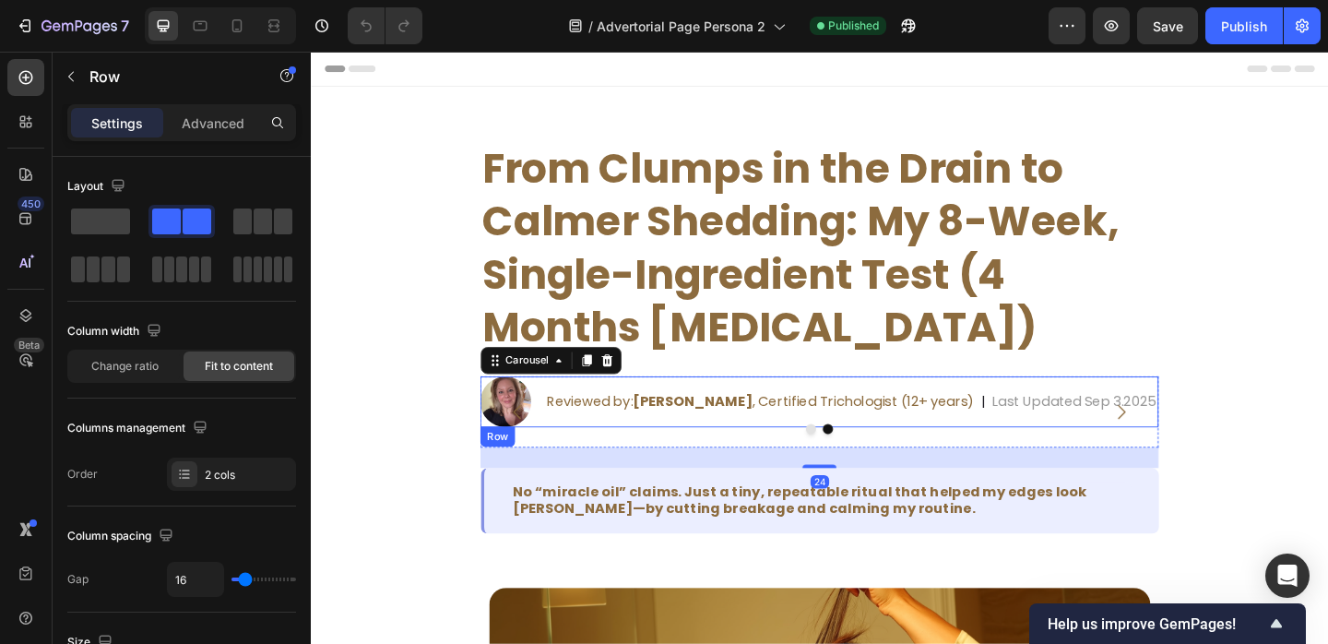
click at [1034, 451] on div "Reviewed by: [PERSON_NAME] , Certified Trichologist (12+ years) Text Block | Te…" at bounding box center [899, 432] width 668 height 55
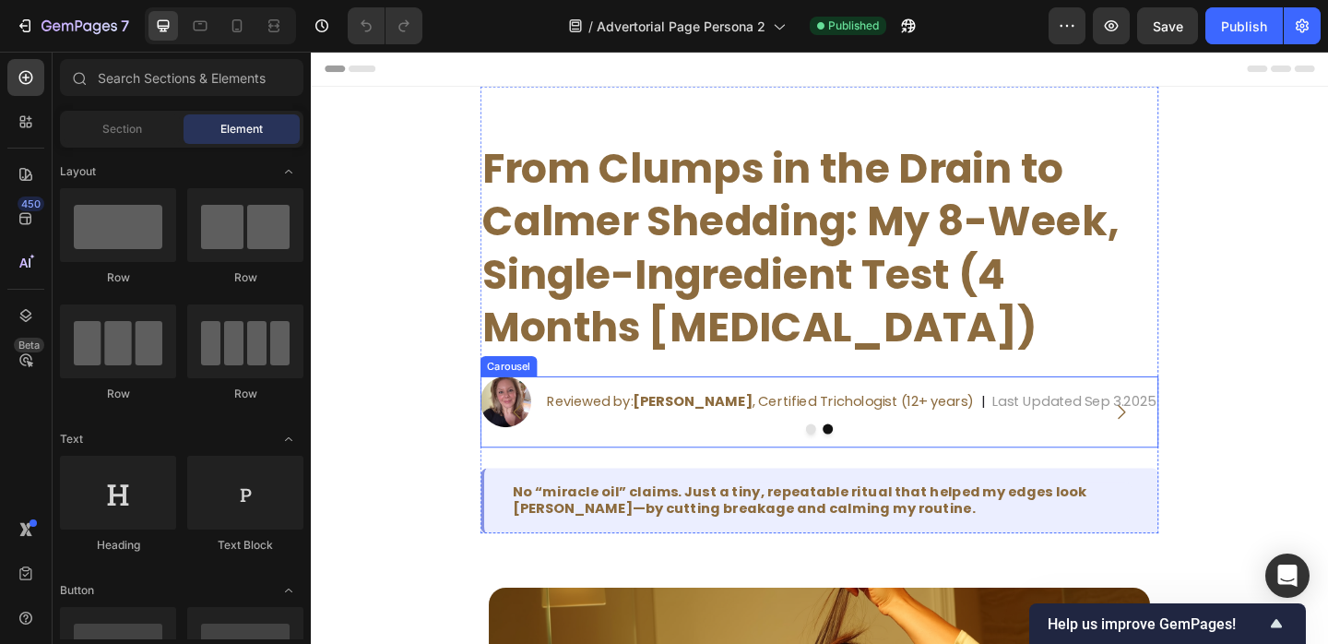
click at [560, 464] on div at bounding box center [864, 462] width 738 height 11
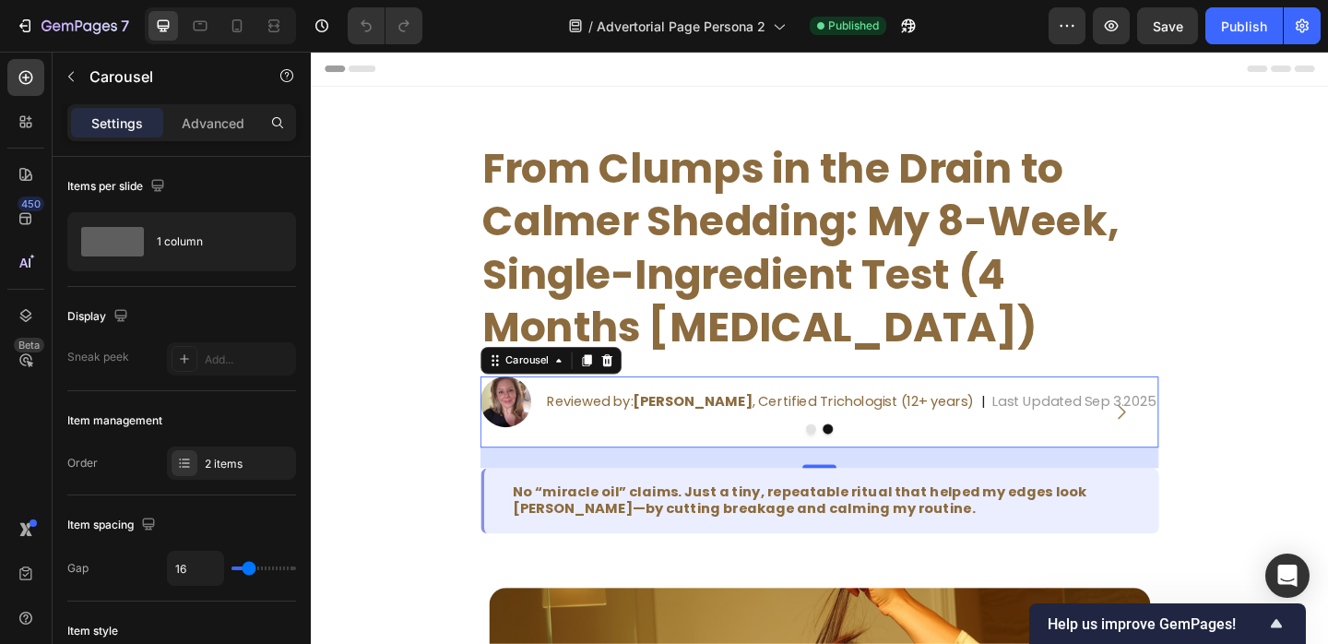
click at [851, 462] on button "Dot" at bounding box center [855, 462] width 11 height 11
